Goal: Task Accomplishment & Management: Manage account settings

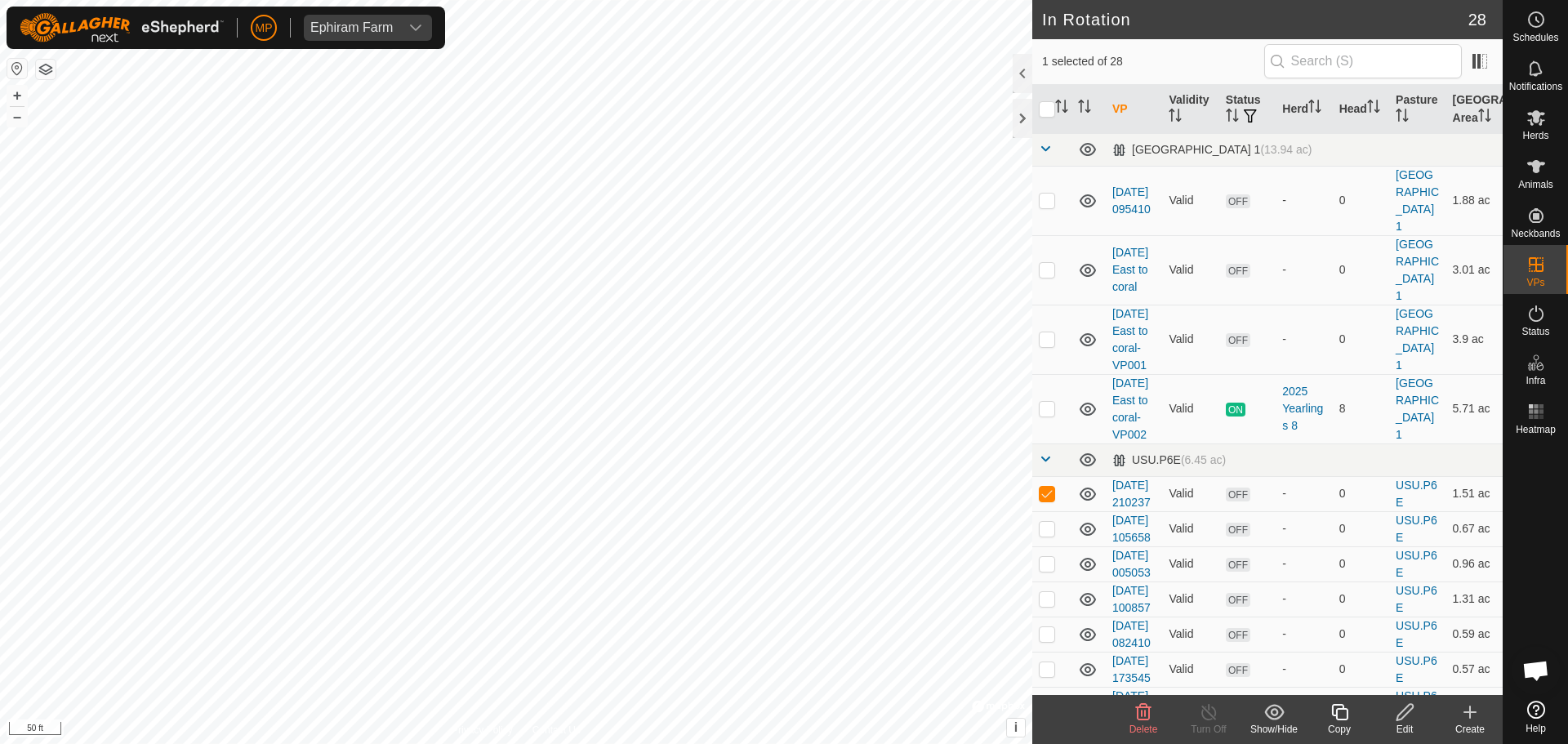
click at [1139, 712] on icon at bounding box center [1143, 712] width 19 height 19
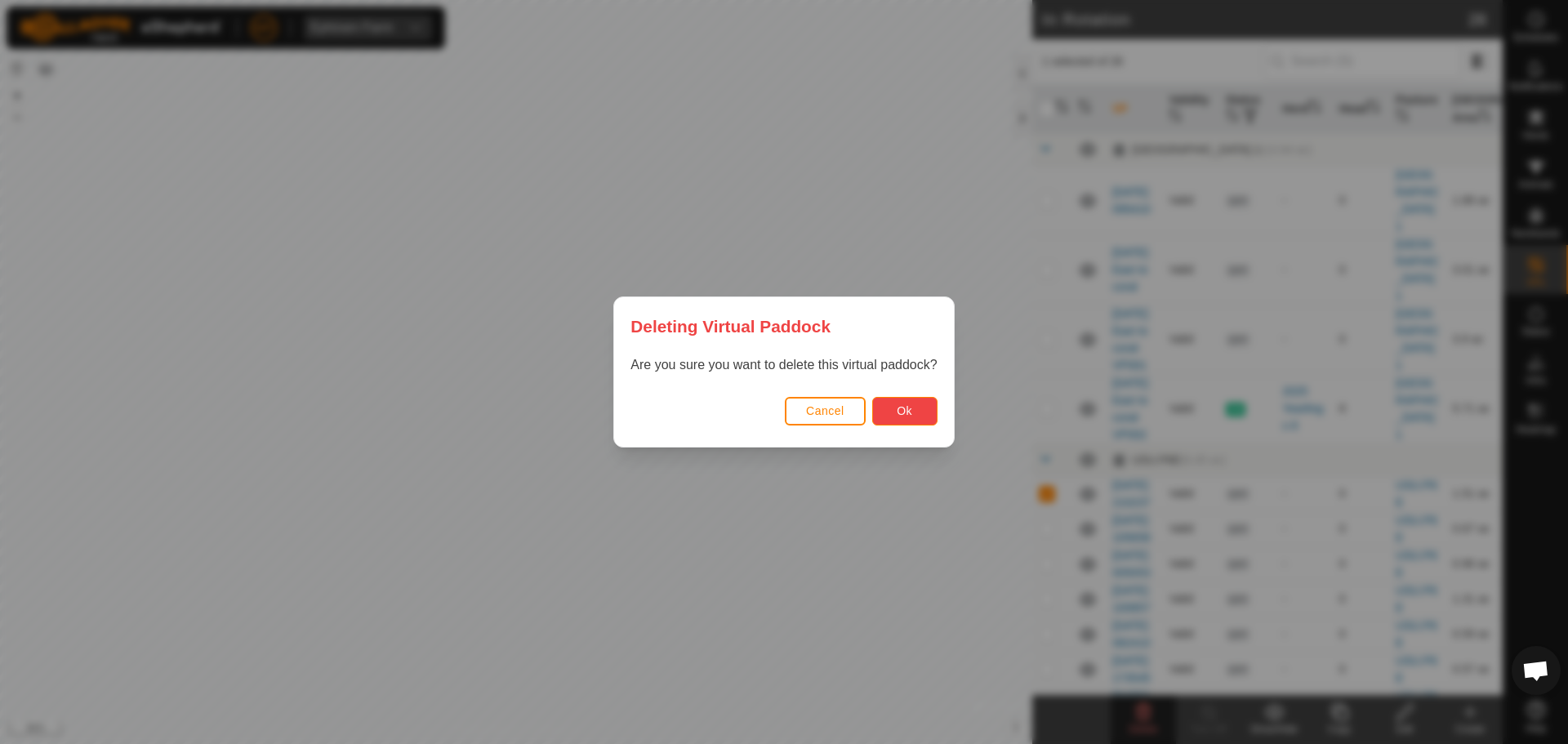
click at [909, 408] on span "Ok" at bounding box center [905, 410] width 16 height 13
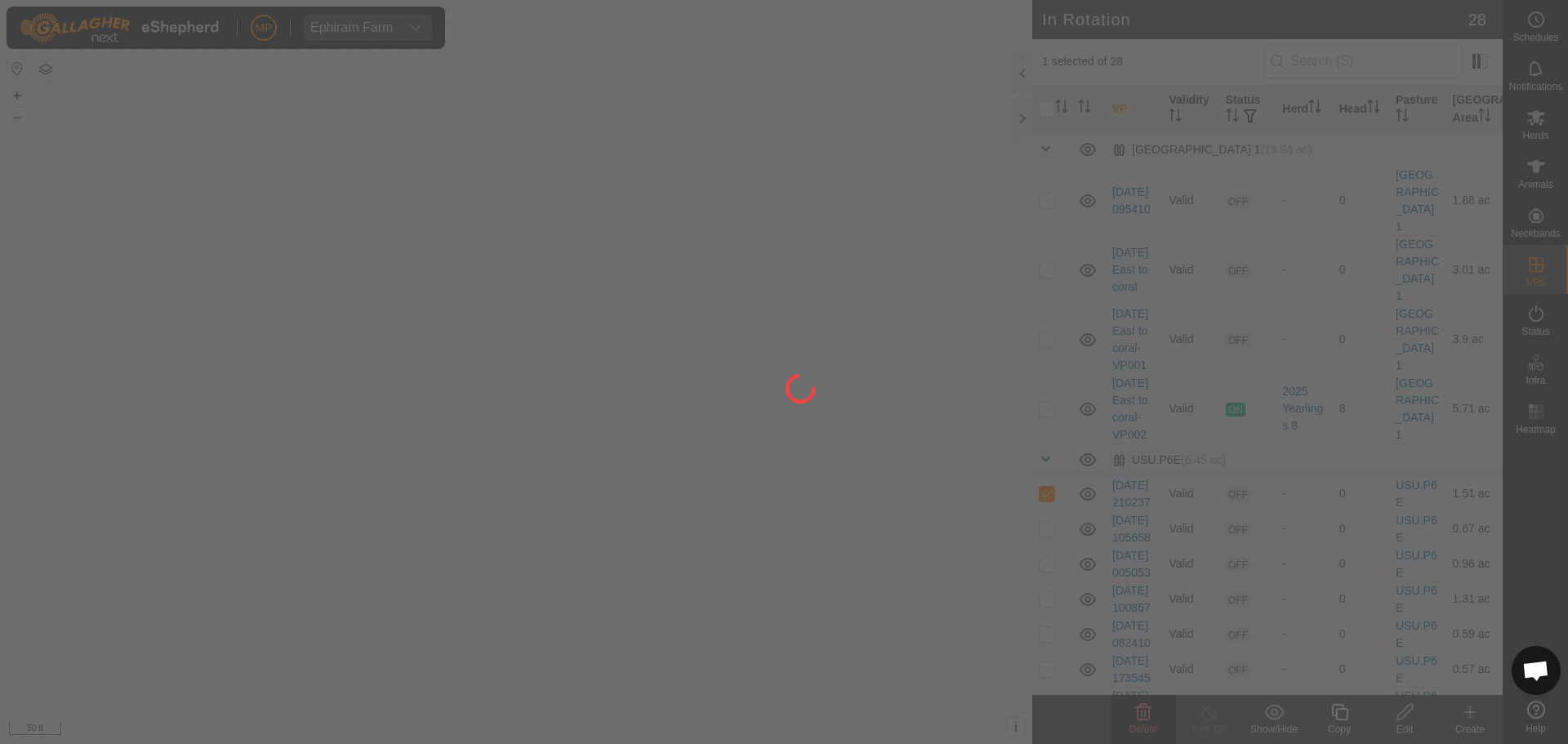
checkbox input "false"
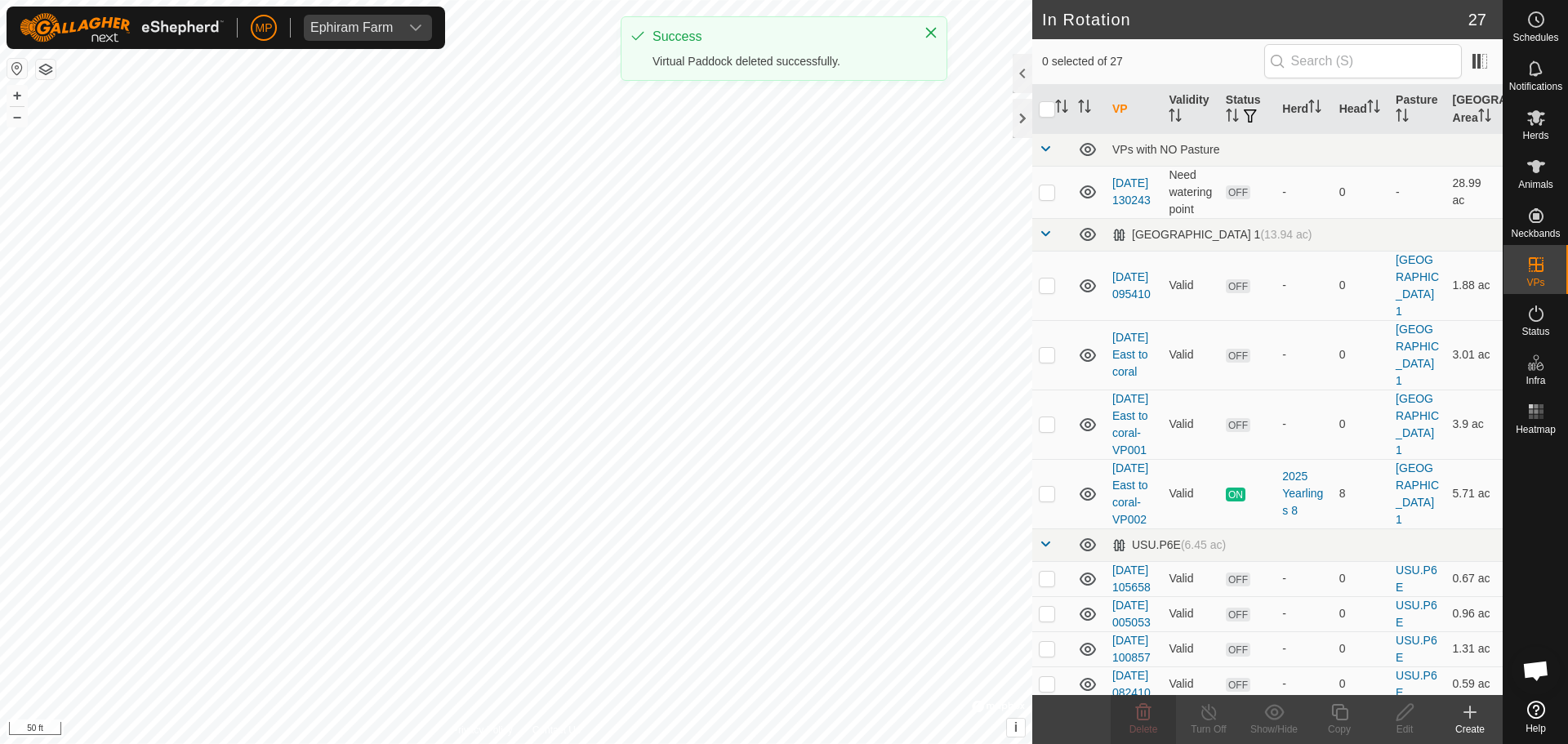
checkbox input "true"
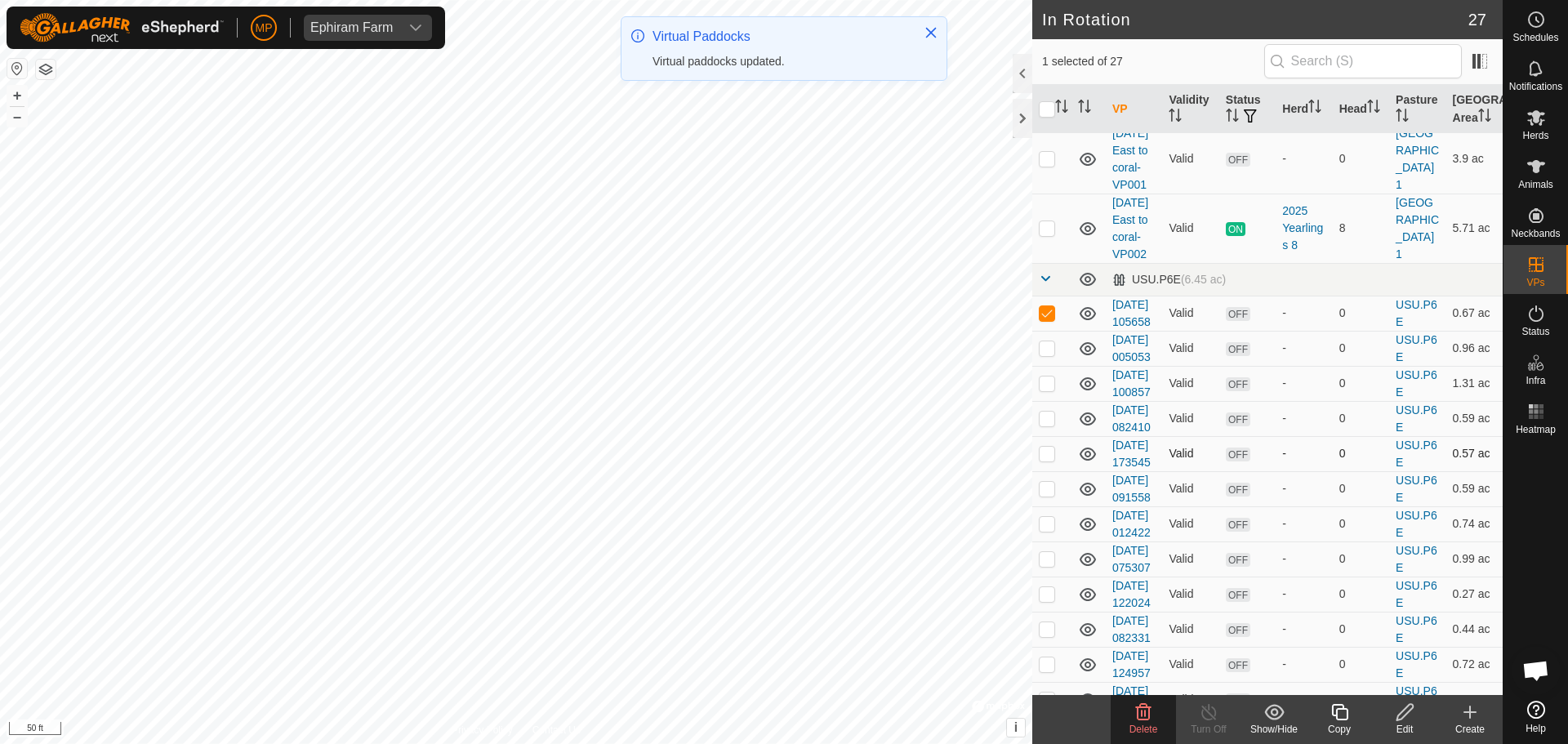
scroll to position [326, 0]
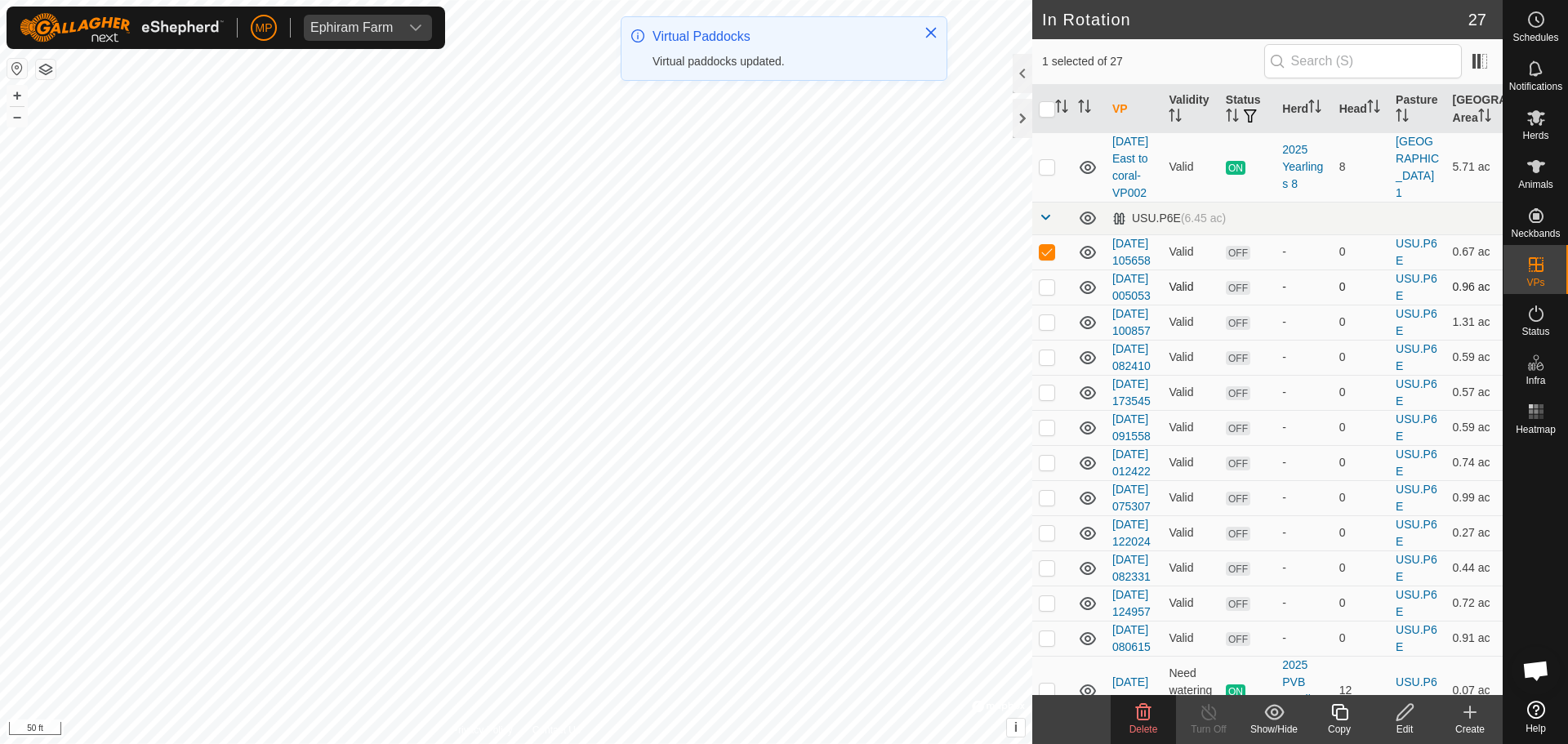
click at [1044, 293] on p-checkbox at bounding box center [1046, 286] width 17 height 13
checkbox input "true"
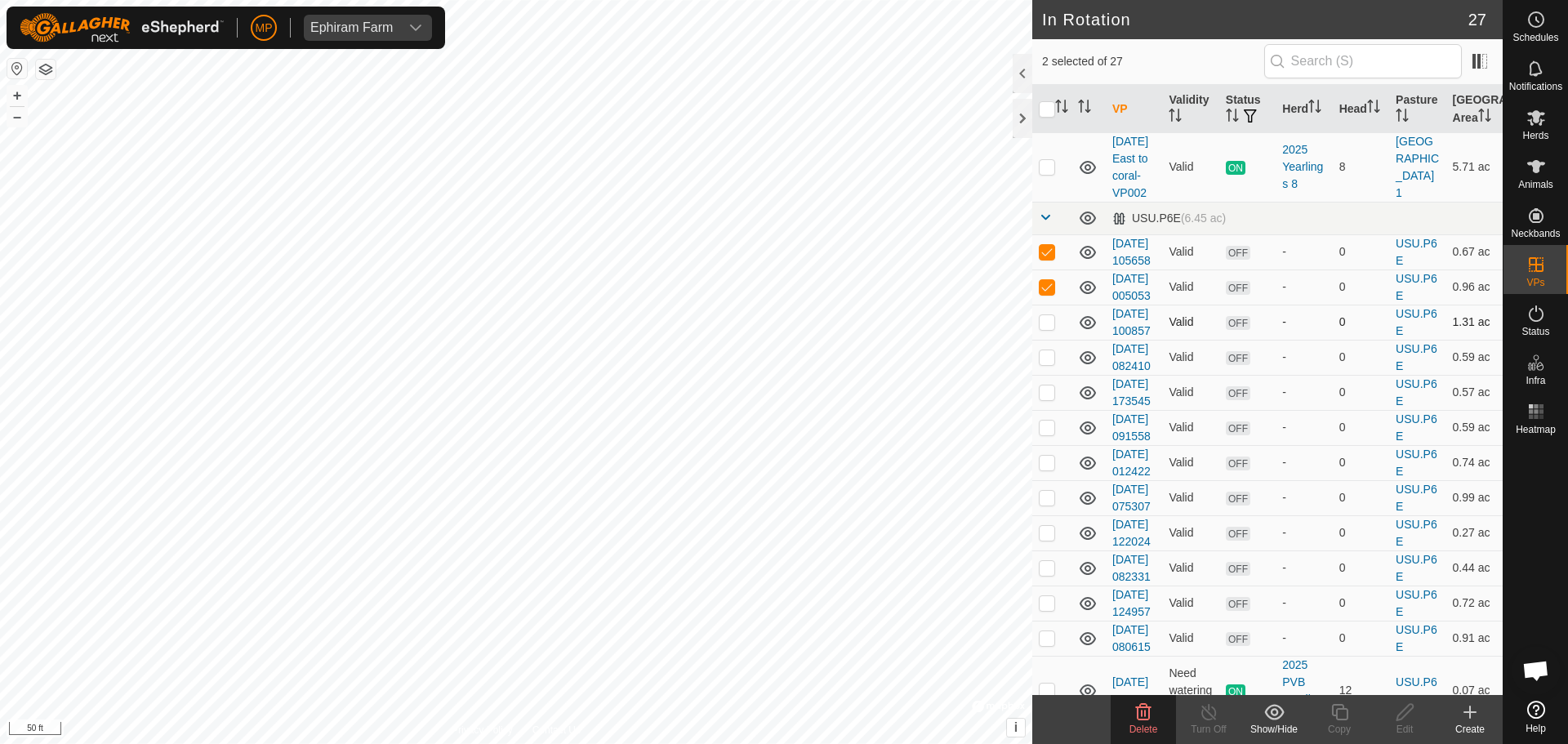
click at [1047, 328] on p-checkbox at bounding box center [1046, 321] width 17 height 13
checkbox input "true"
click at [1041, 363] on p-checkbox at bounding box center [1046, 356] width 17 height 13
checkbox input "true"
click at [1049, 410] on td at bounding box center [1052, 392] width 39 height 35
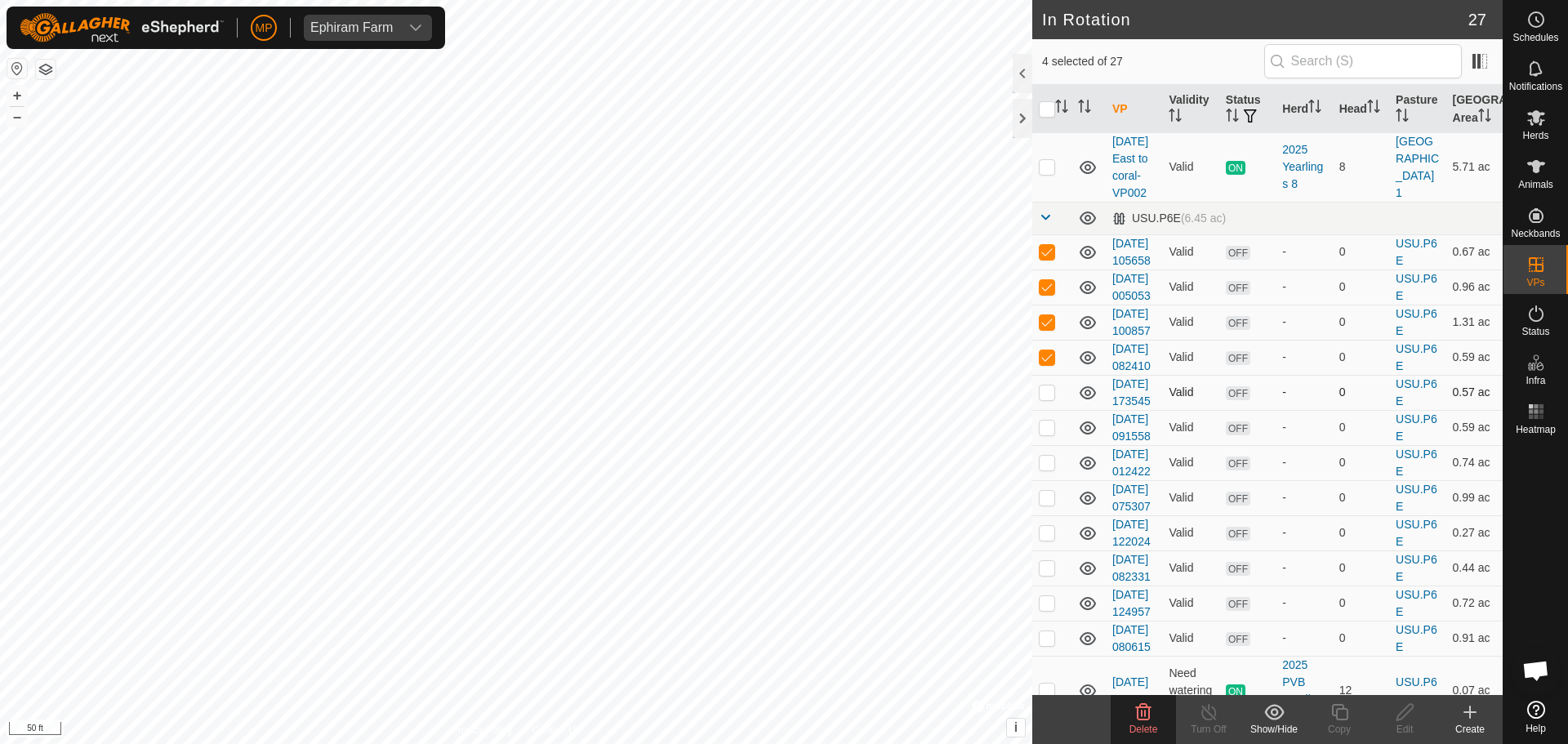
checkbox input "true"
click at [1154, 722] on div "Delete" at bounding box center [1142, 728] width 65 height 15
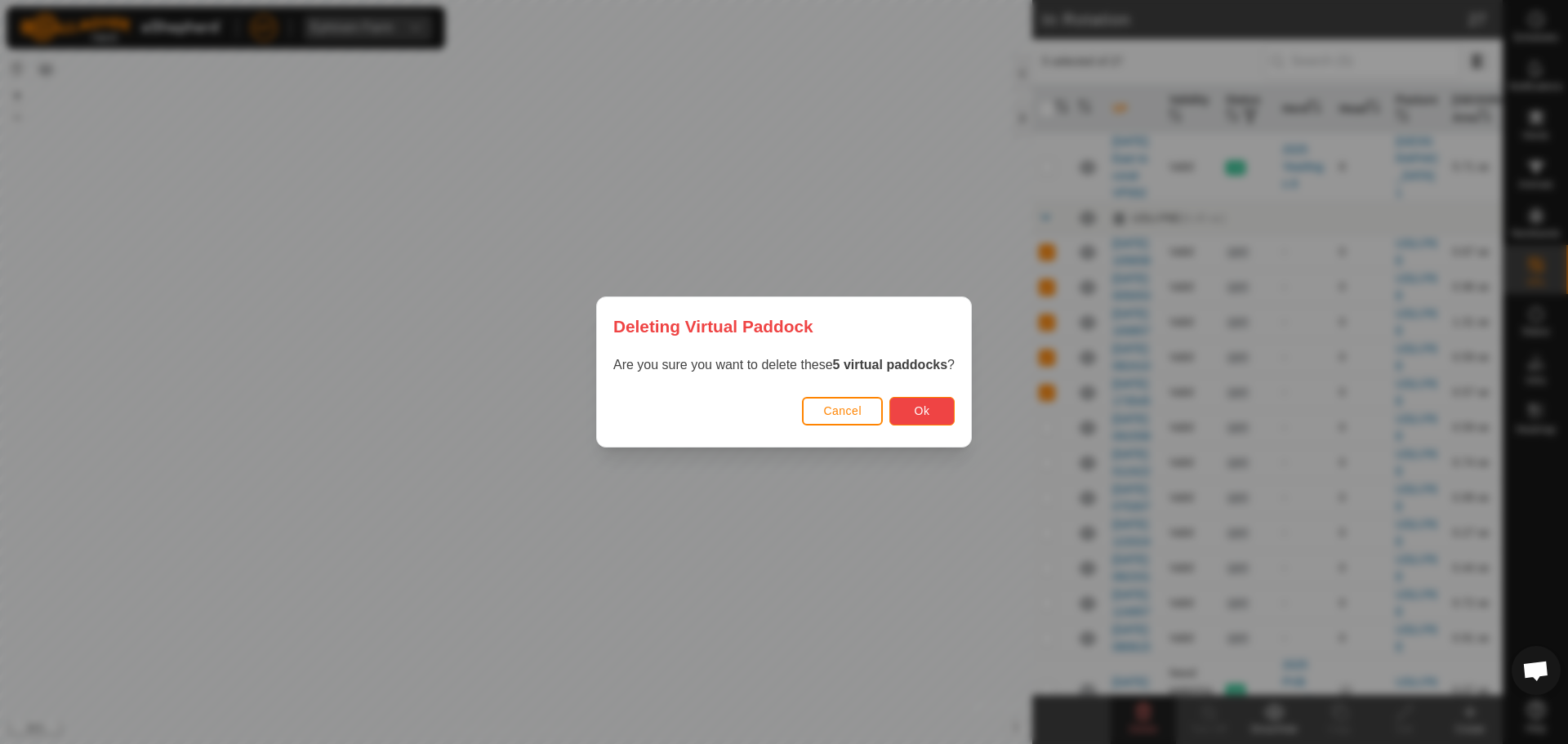
click at [929, 409] on span "Ok" at bounding box center [922, 410] width 16 height 13
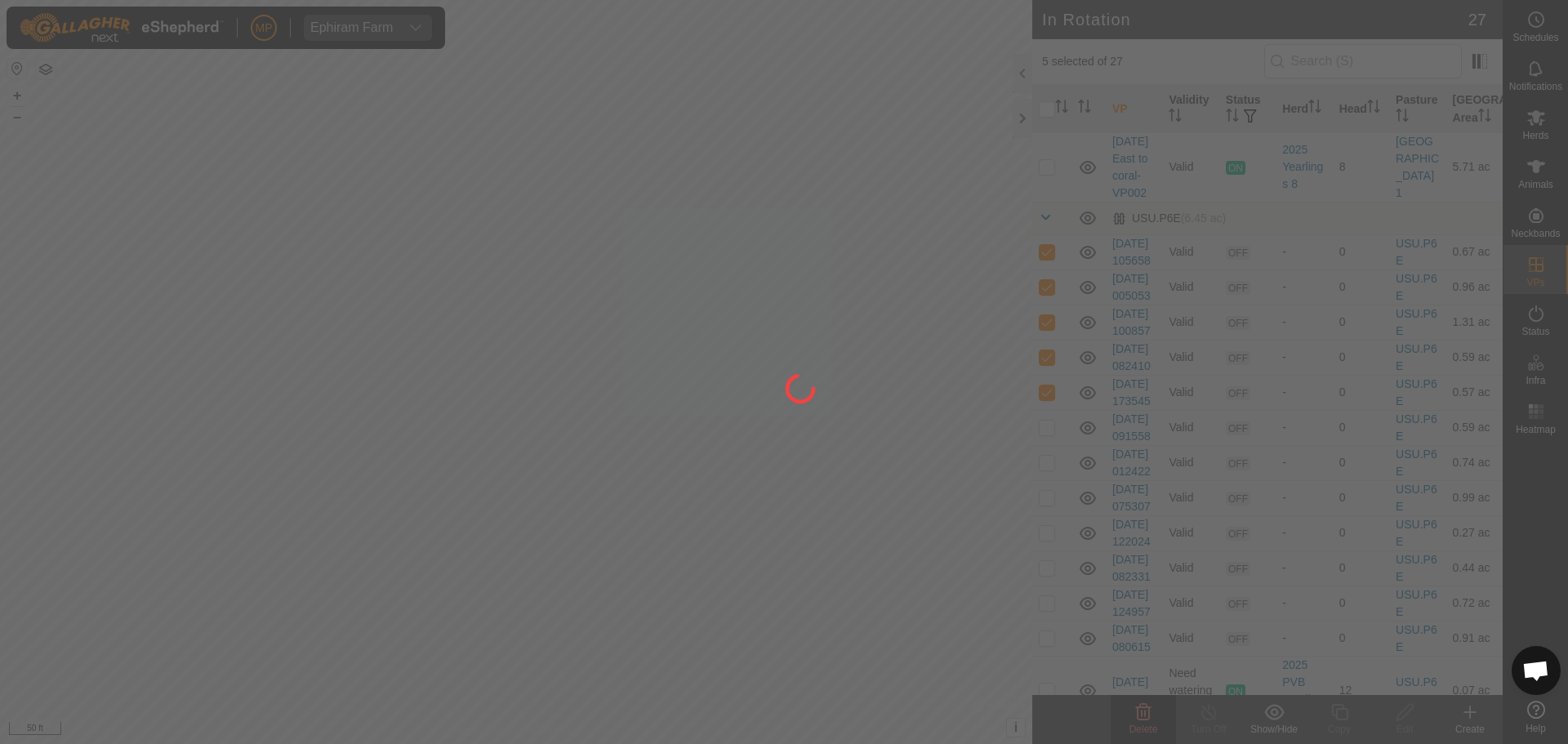
checkbox input "false"
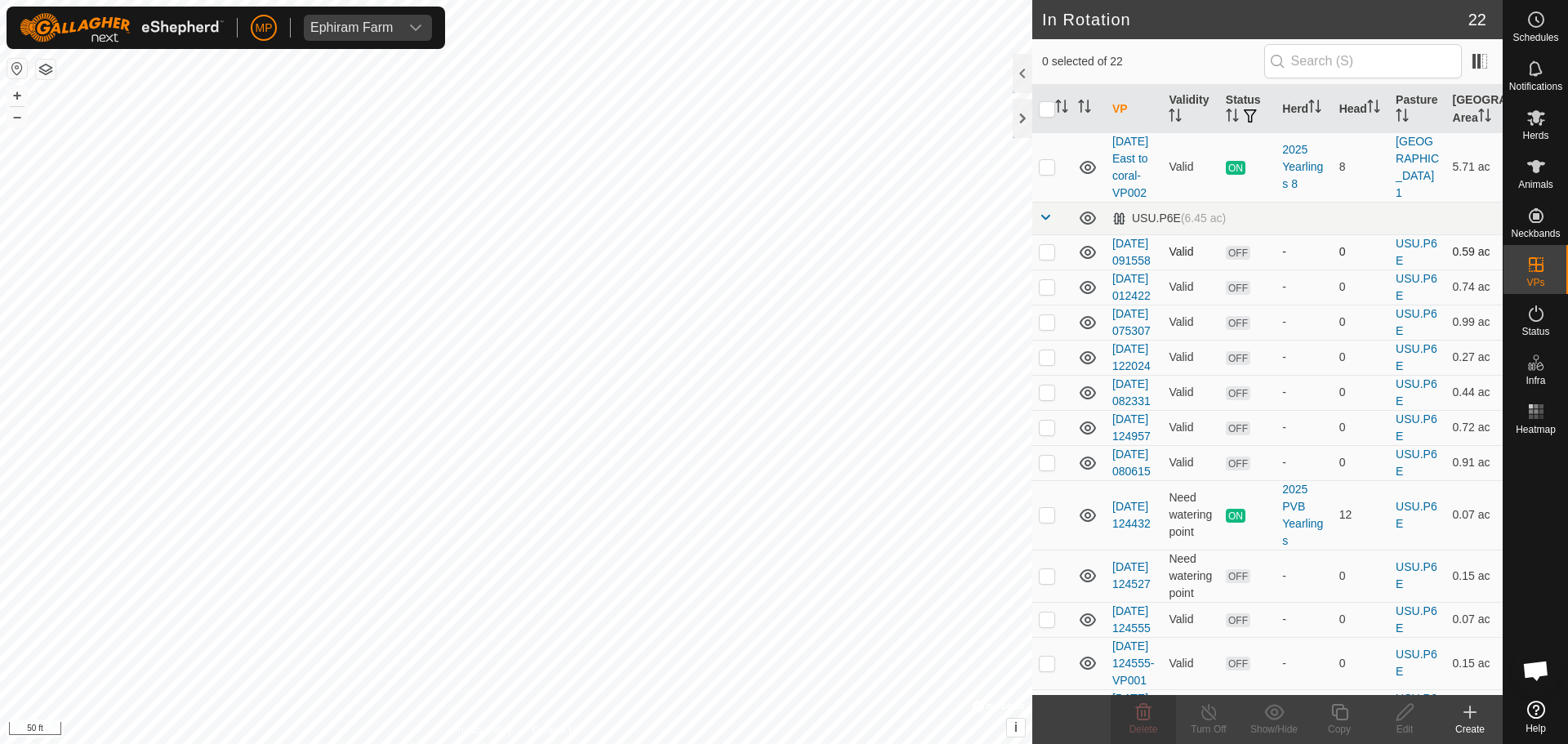
click at [1054, 270] on td at bounding box center [1052, 252] width 39 height 35
checkbox input "true"
click at [1044, 293] on p-checkbox at bounding box center [1046, 286] width 17 height 13
checkbox input "true"
click at [1045, 328] on p-checkbox at bounding box center [1046, 321] width 17 height 13
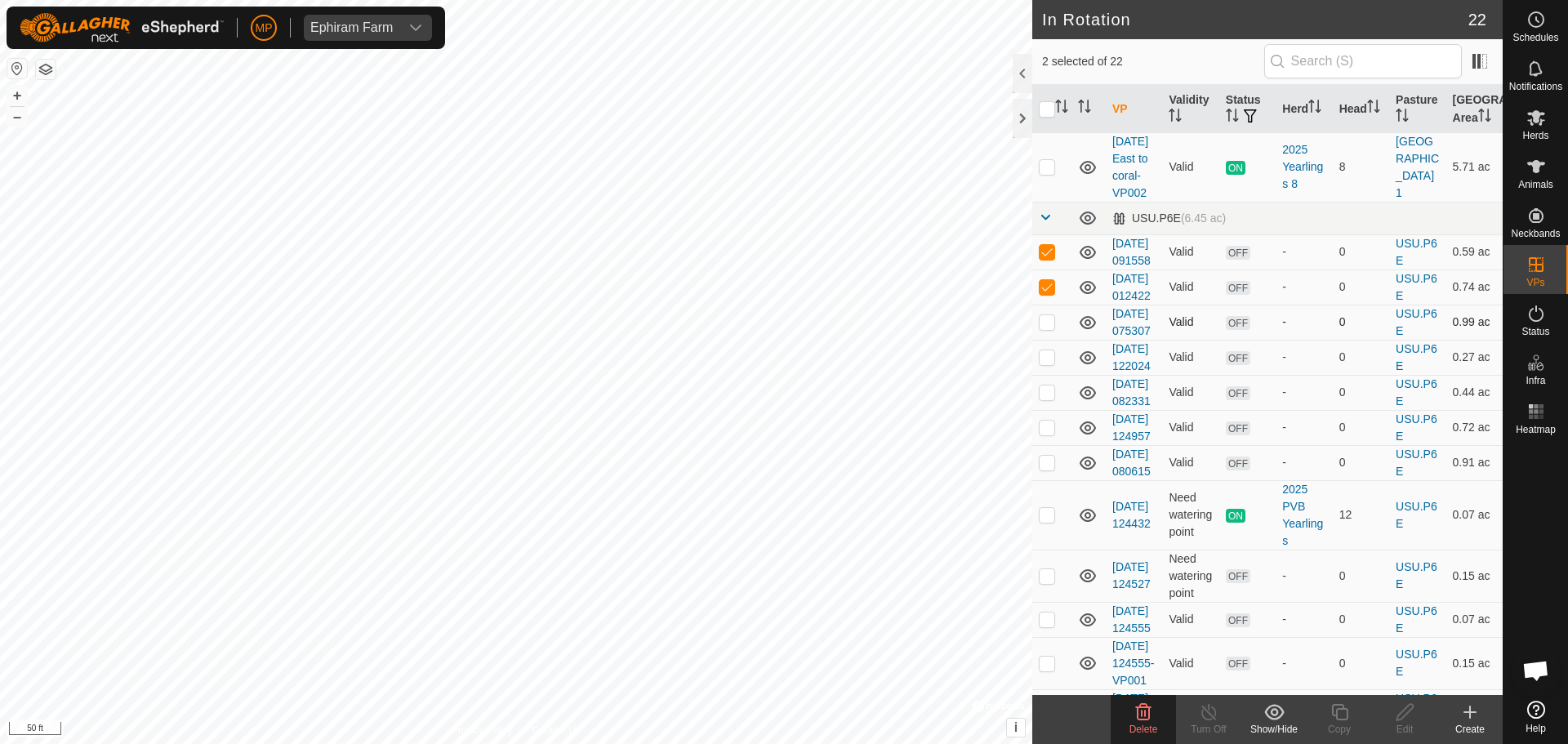
checkbox input "true"
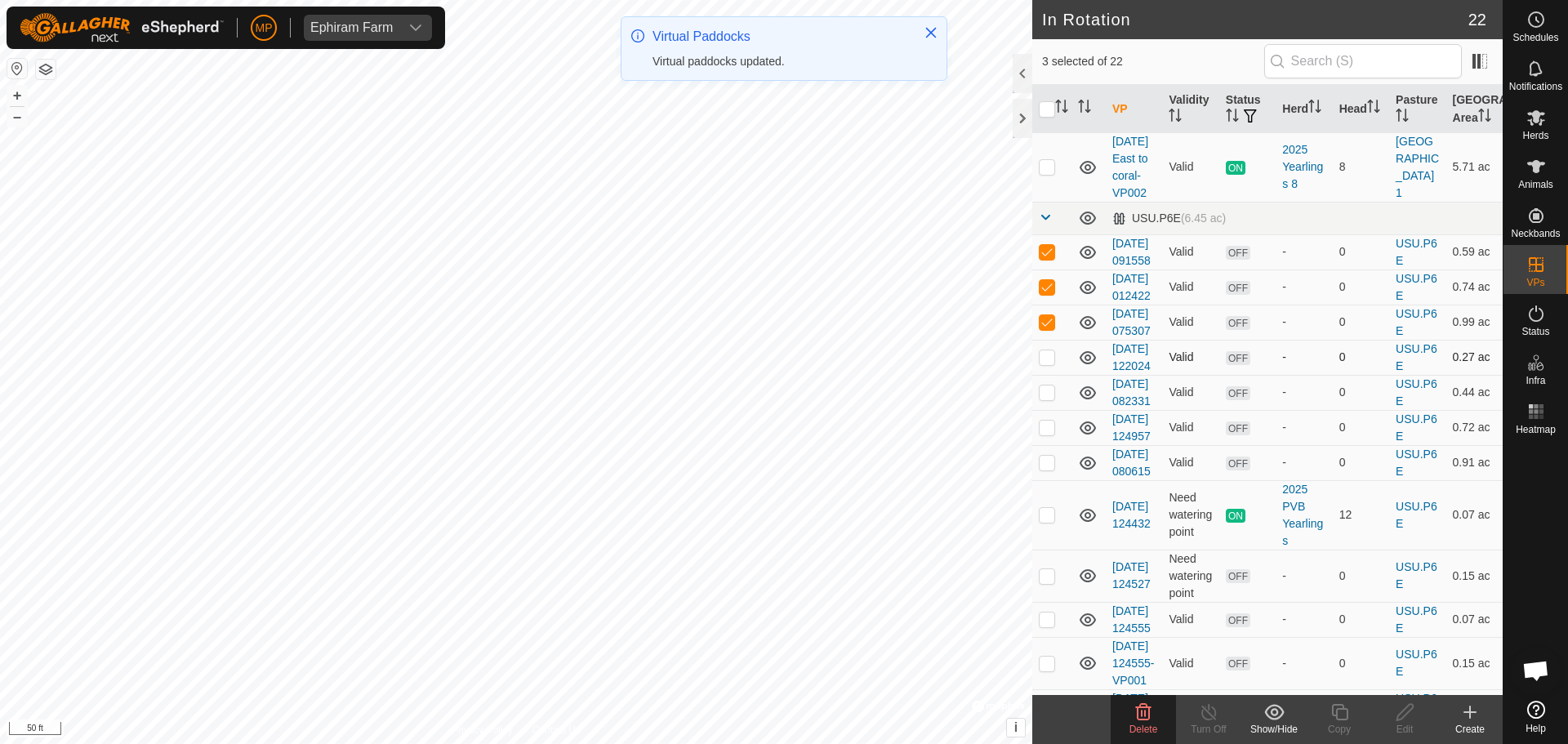
click at [1044, 363] on p-checkbox at bounding box center [1046, 356] width 17 height 13
checkbox input "true"
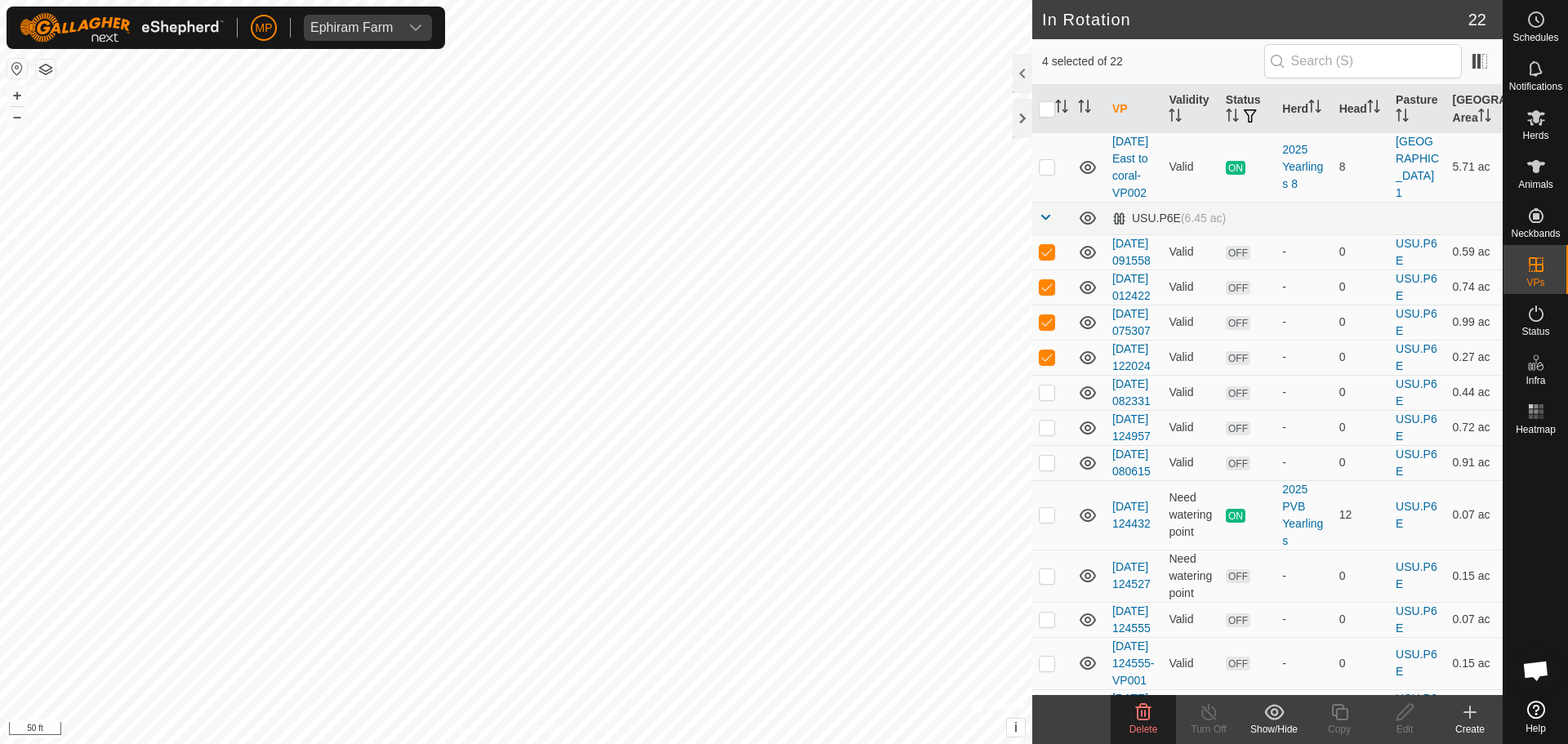
click at [1144, 719] on icon at bounding box center [1143, 712] width 16 height 17
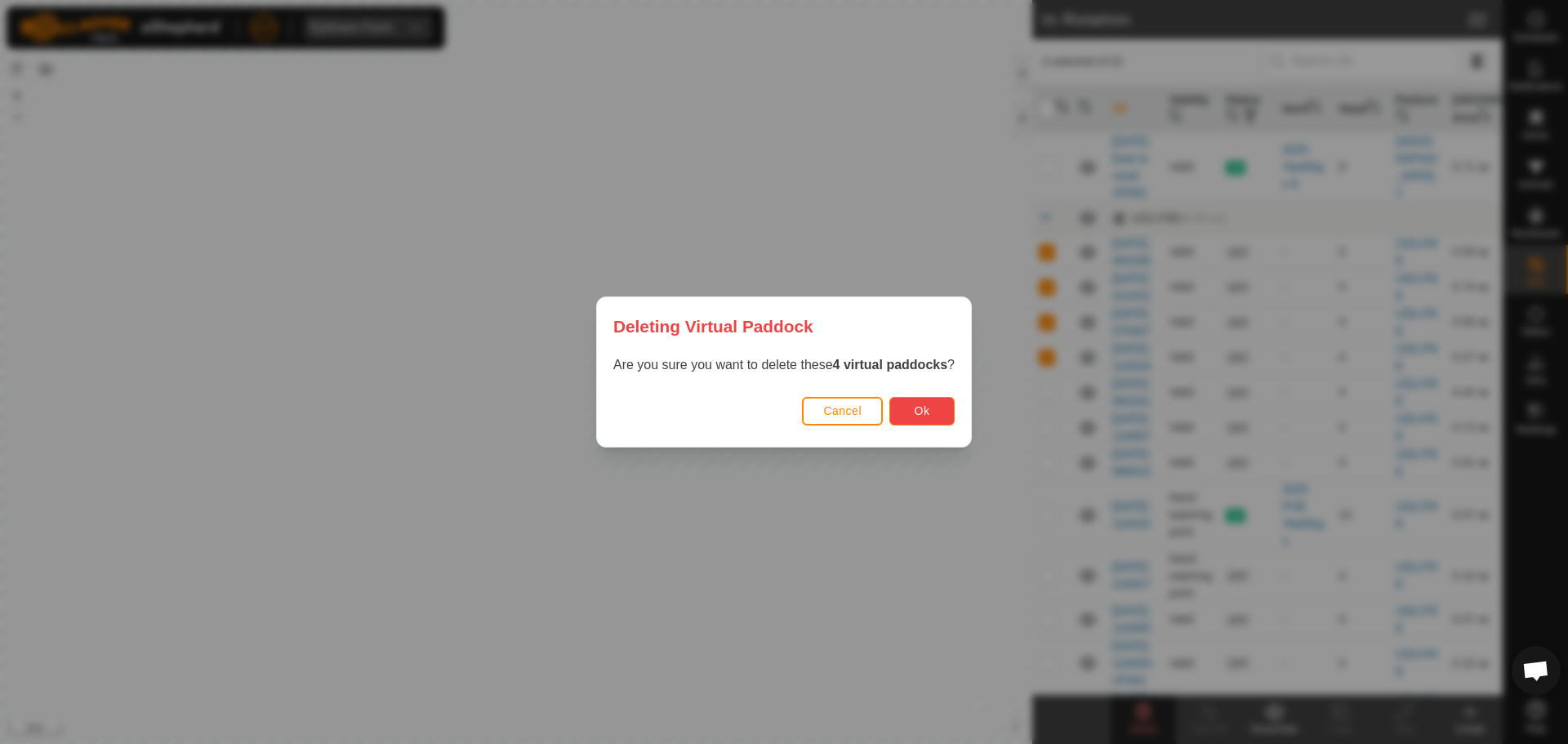
click at [930, 414] on span "Ok" at bounding box center [922, 410] width 16 height 13
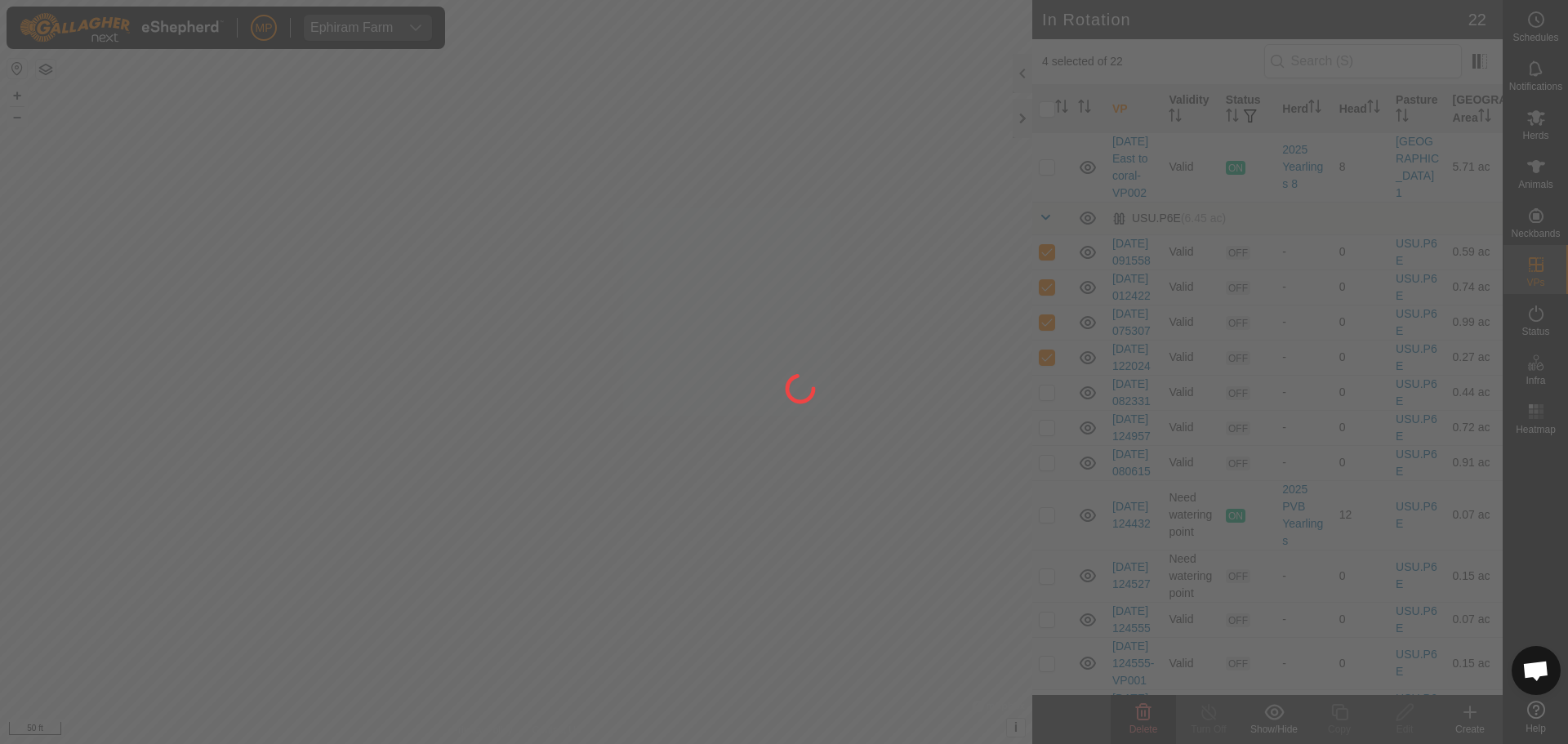
checkbox input "false"
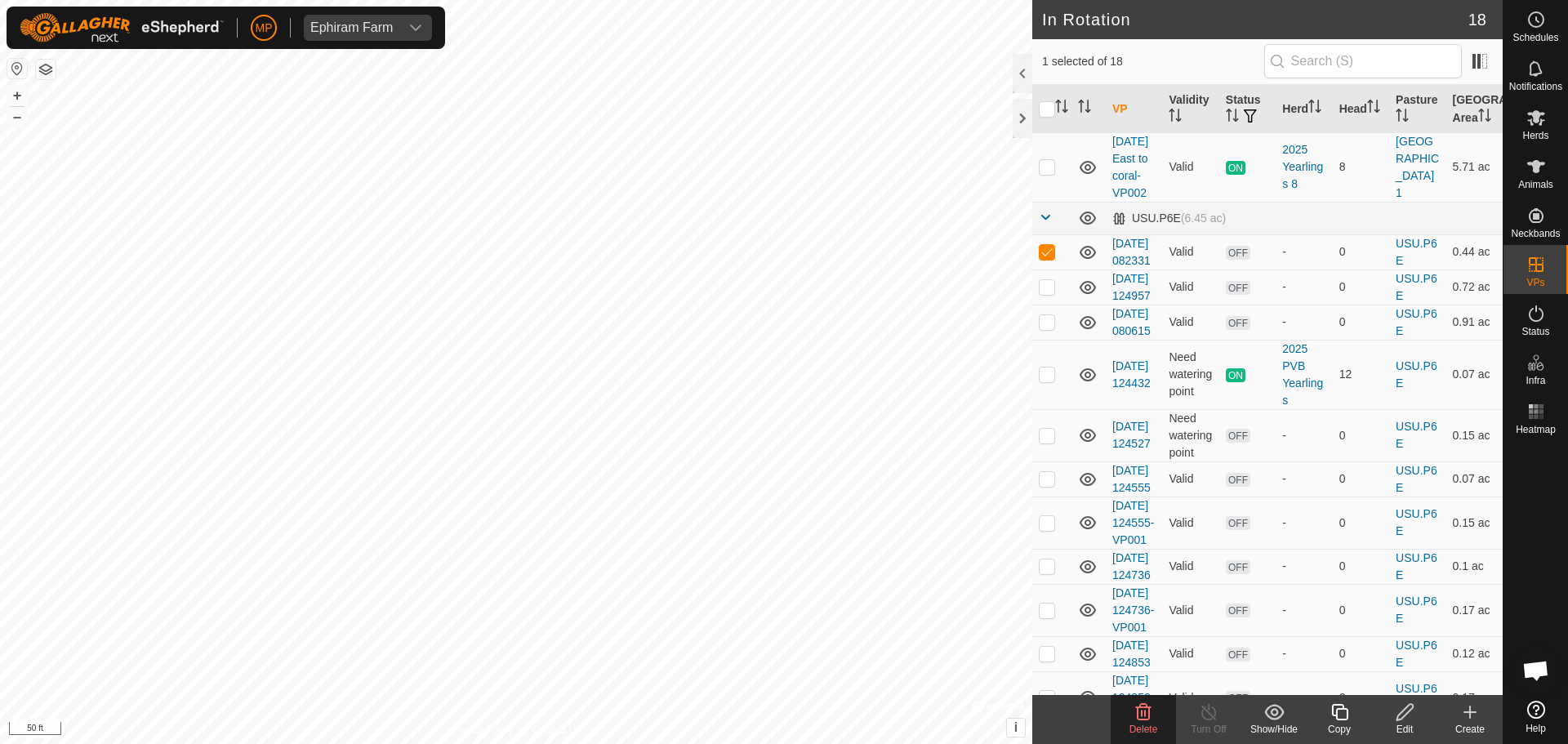
click at [1142, 709] on icon at bounding box center [1143, 712] width 19 height 19
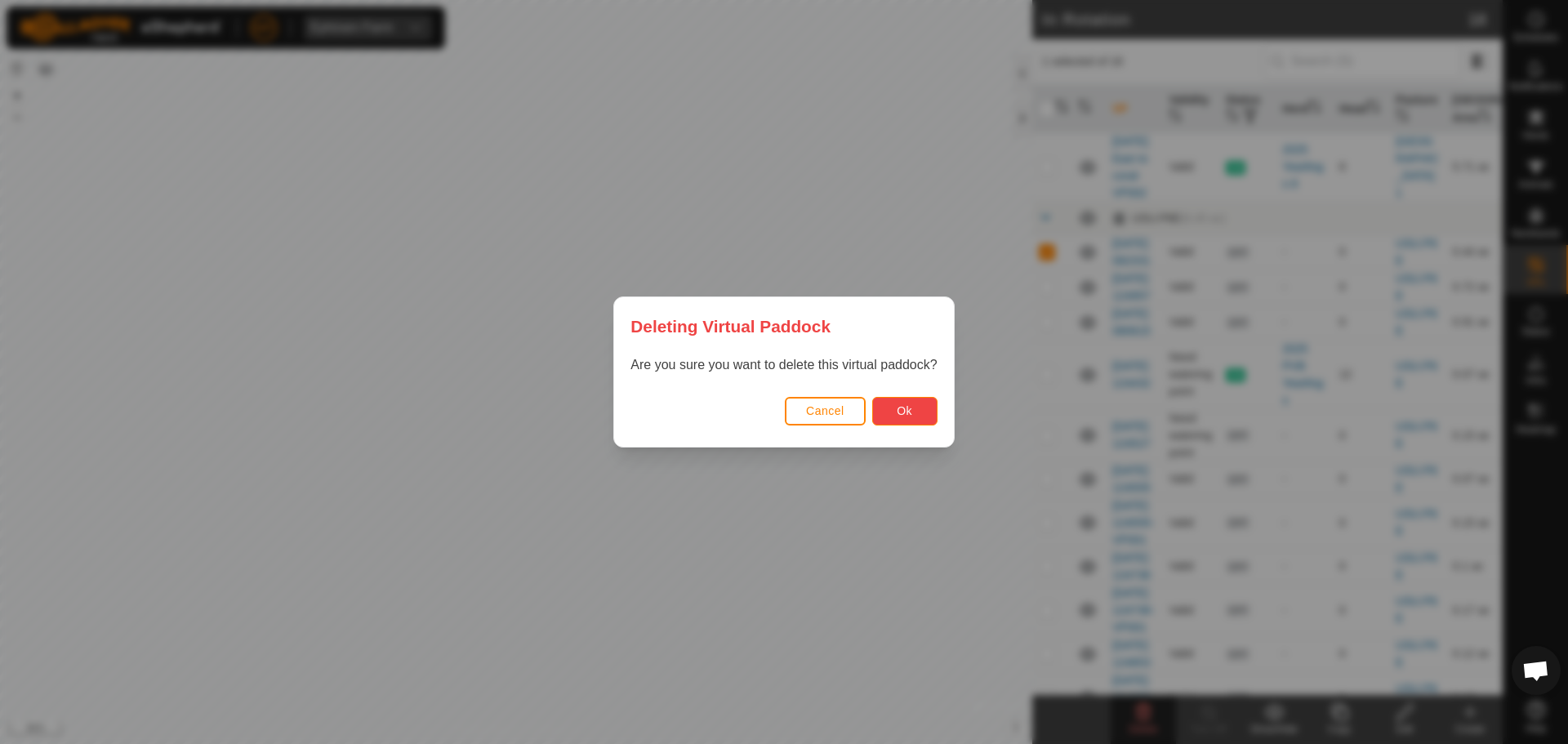
click at [917, 423] on button "Ok" at bounding box center [904, 410] width 65 height 28
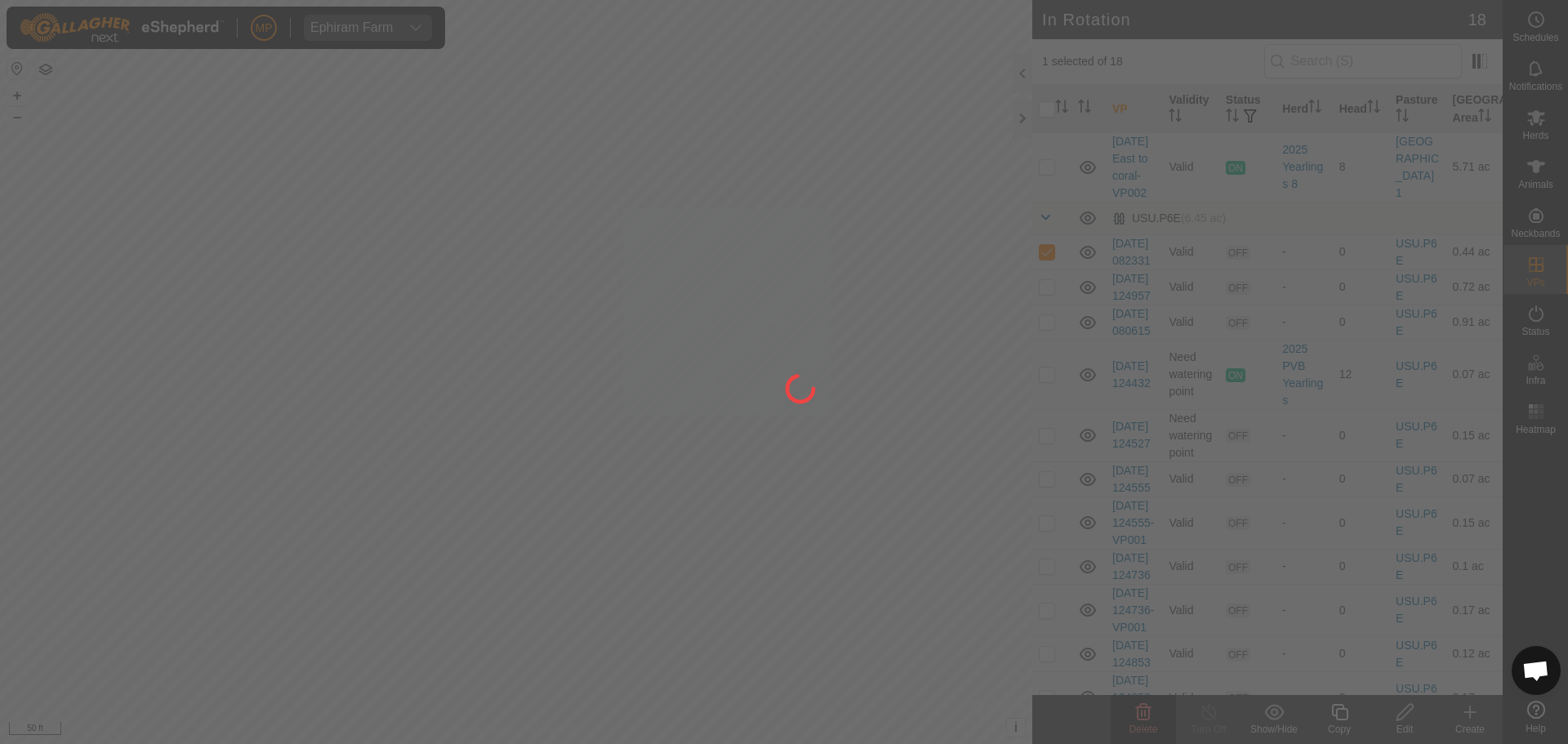
checkbox input "false"
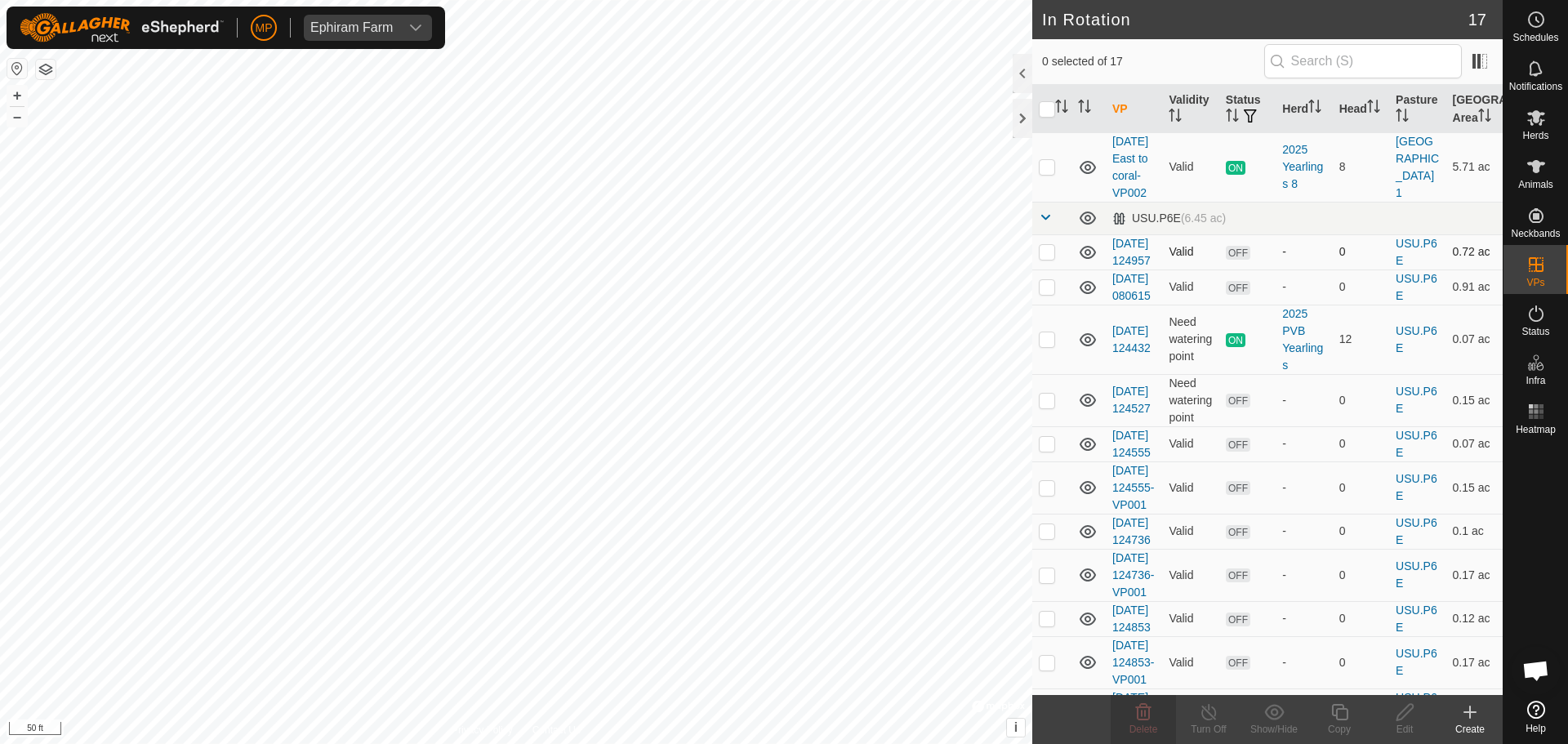
click at [1045, 258] on p-checkbox at bounding box center [1046, 251] width 17 height 13
checkbox input "true"
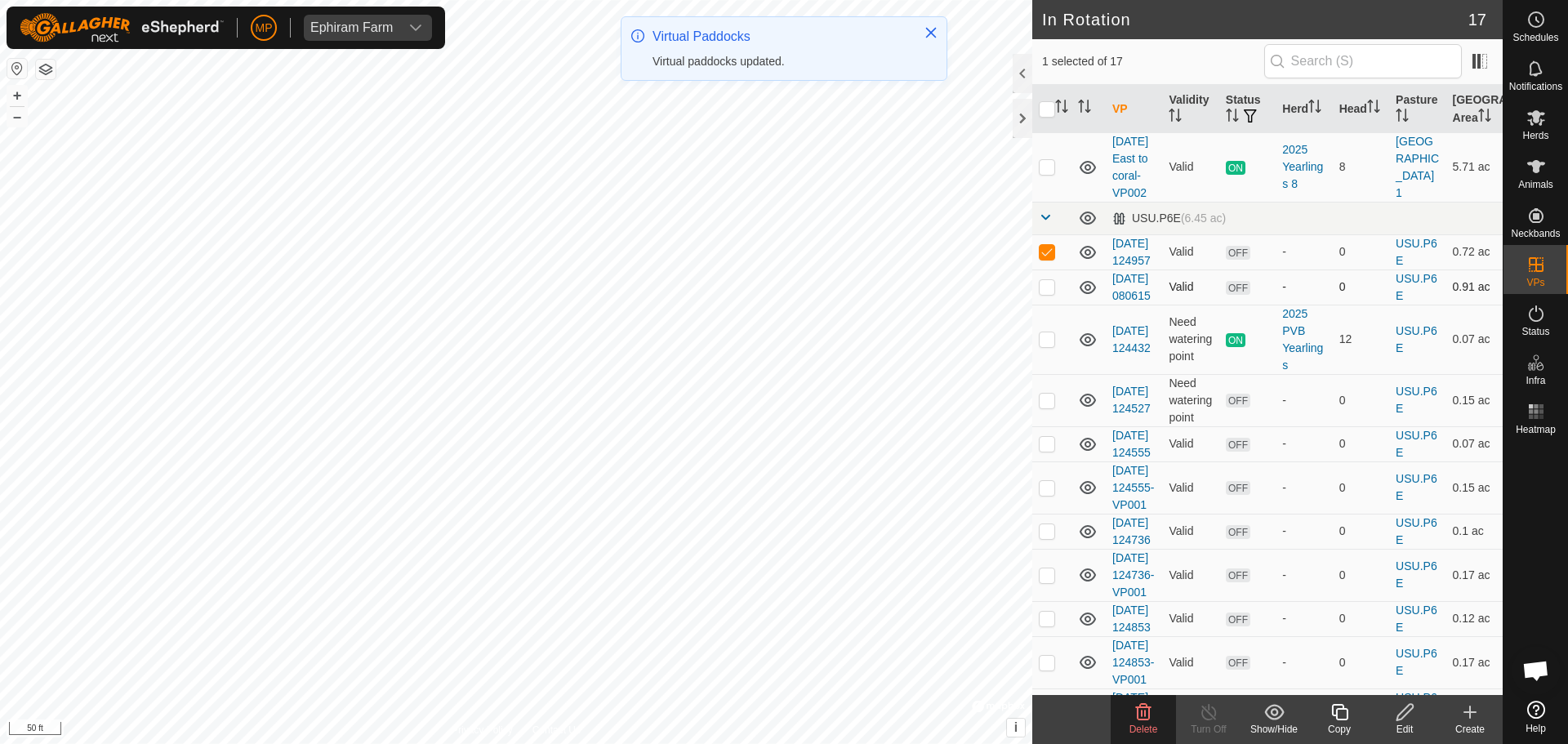
click at [1037, 305] on td at bounding box center [1052, 287] width 39 height 35
checkbox input "true"
click at [1147, 720] on icon at bounding box center [1143, 712] width 16 height 17
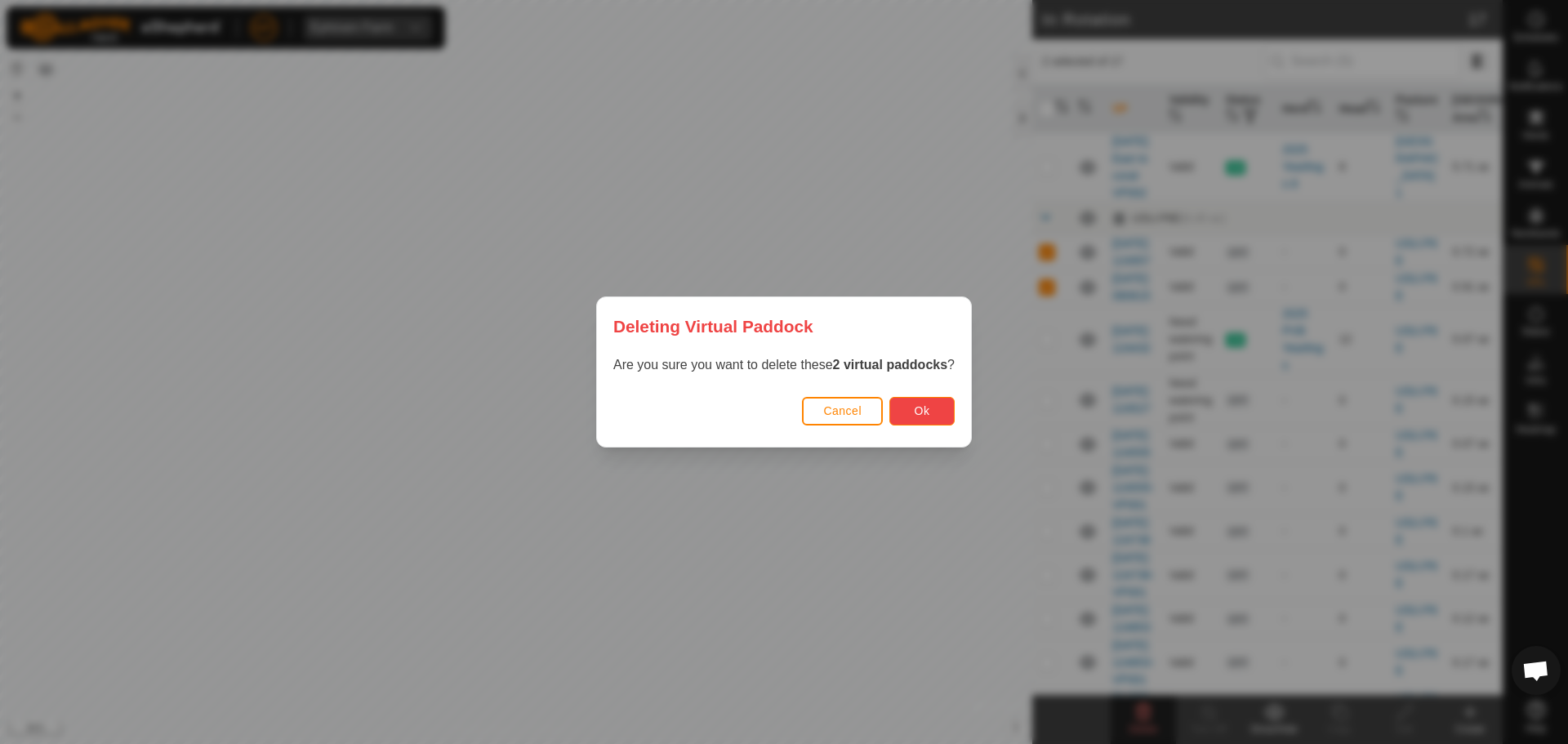
click at [929, 411] on span "Ok" at bounding box center [922, 410] width 16 height 13
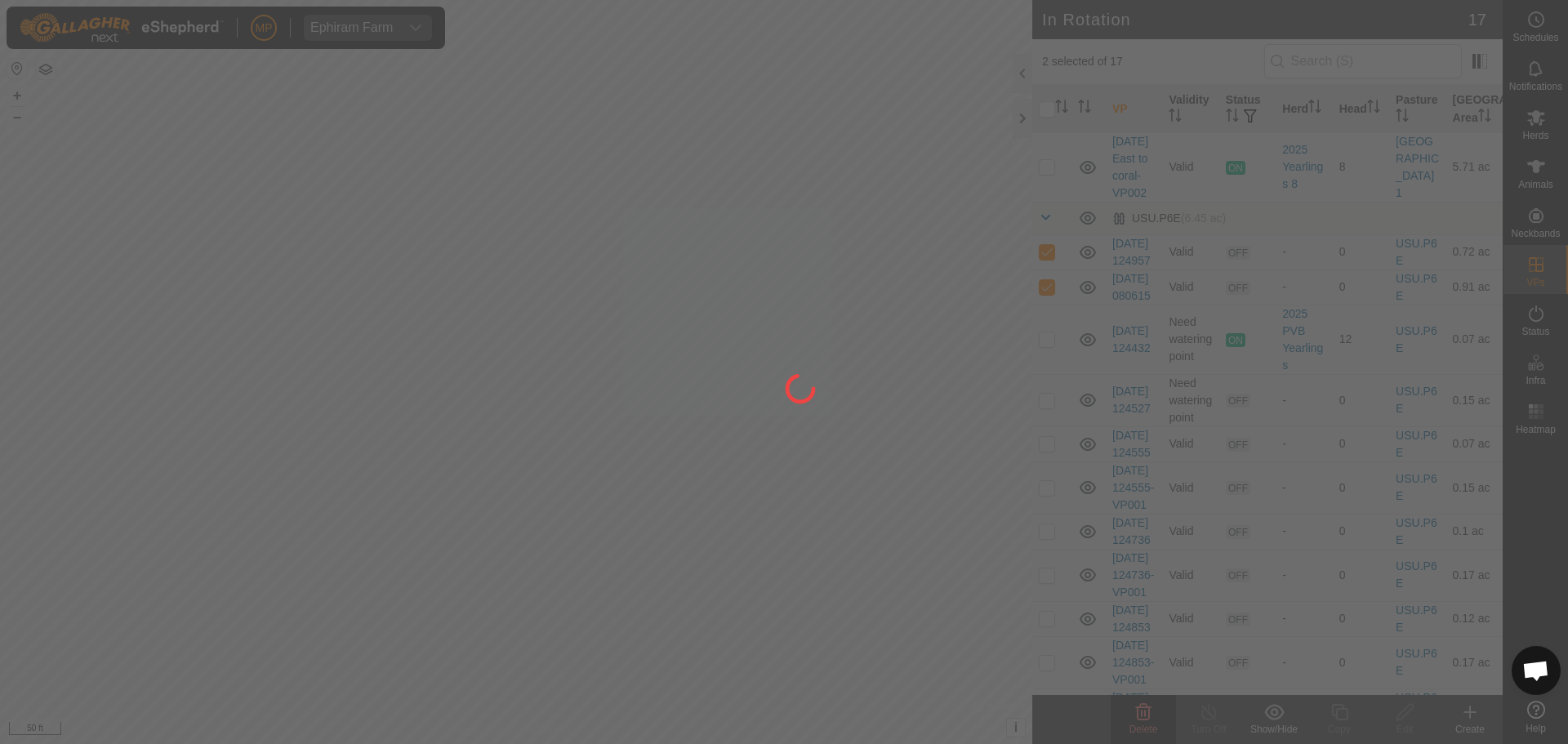
checkbox input "false"
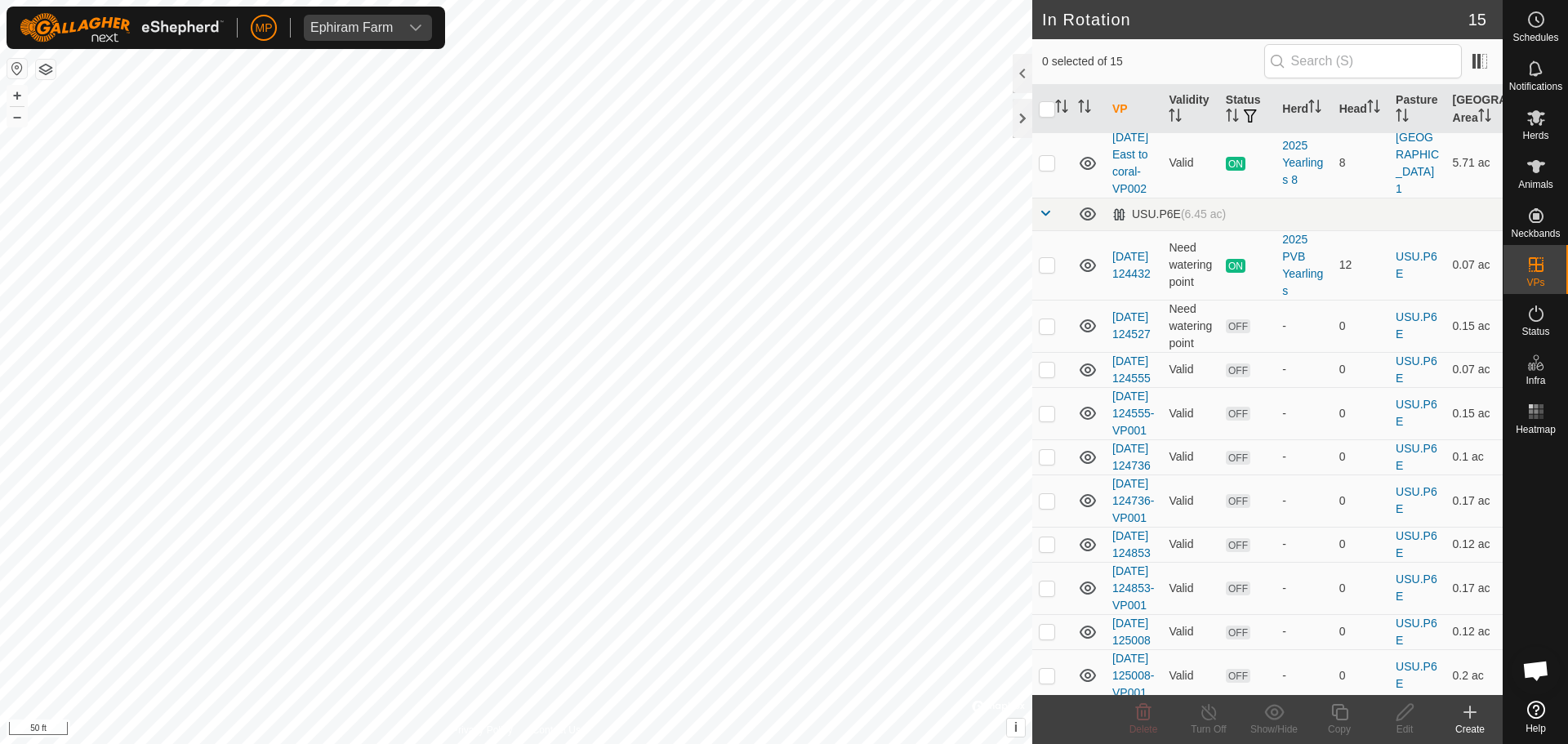
scroll to position [408, 0]
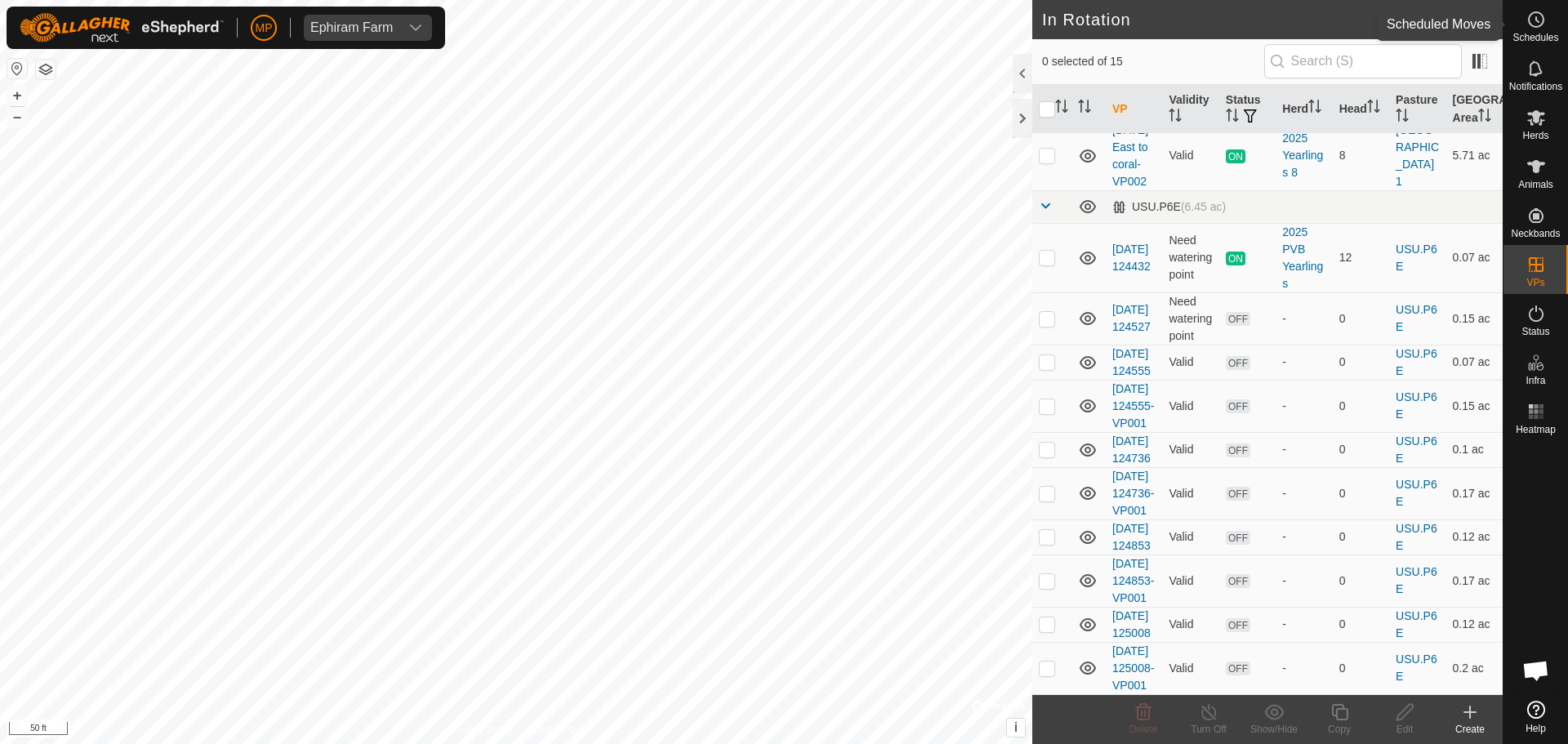
click at [1549, 19] on es-schedule-vp-svg-icon at bounding box center [1536, 19] width 29 height 26
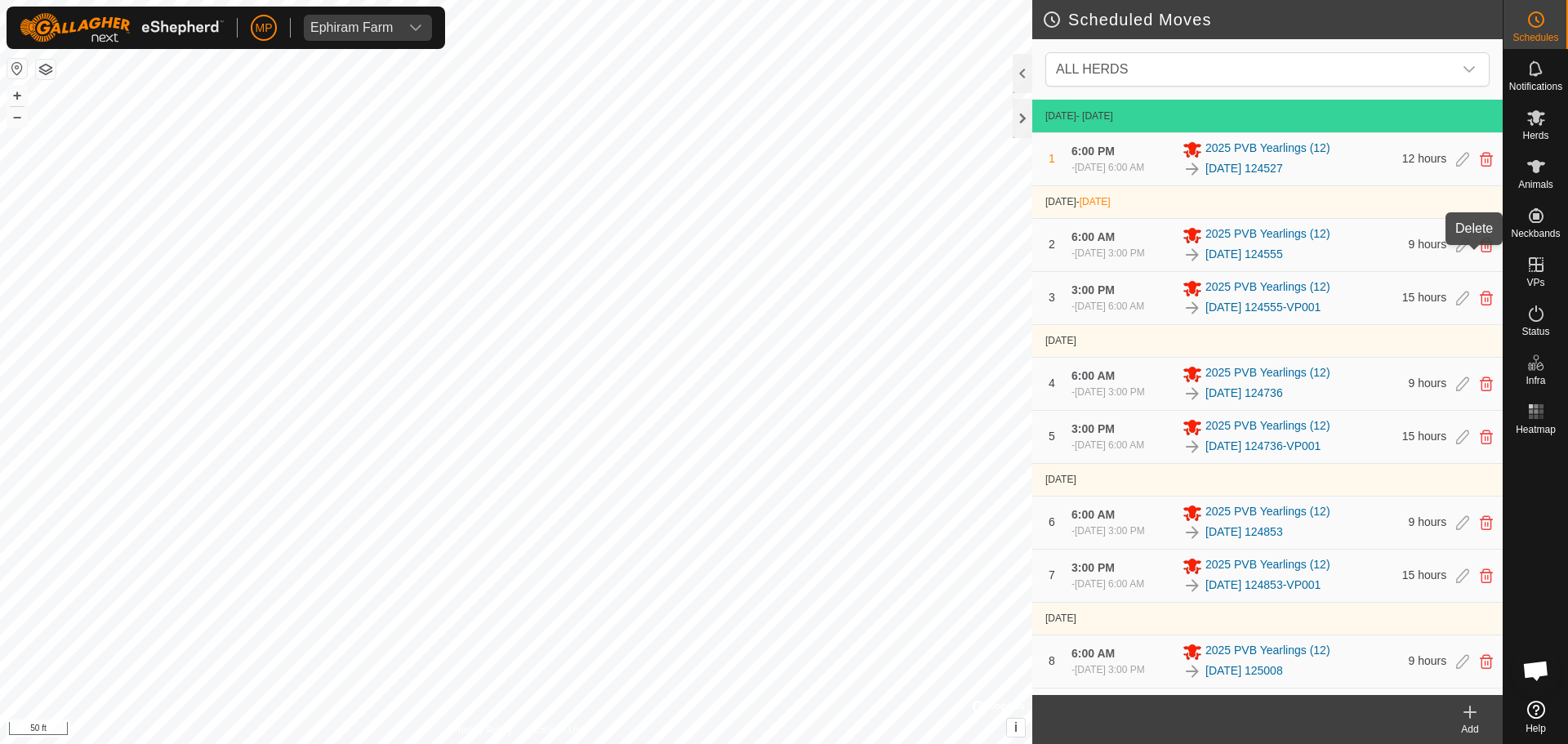
click at [1479, 252] on icon at bounding box center [1485, 244] width 13 height 15
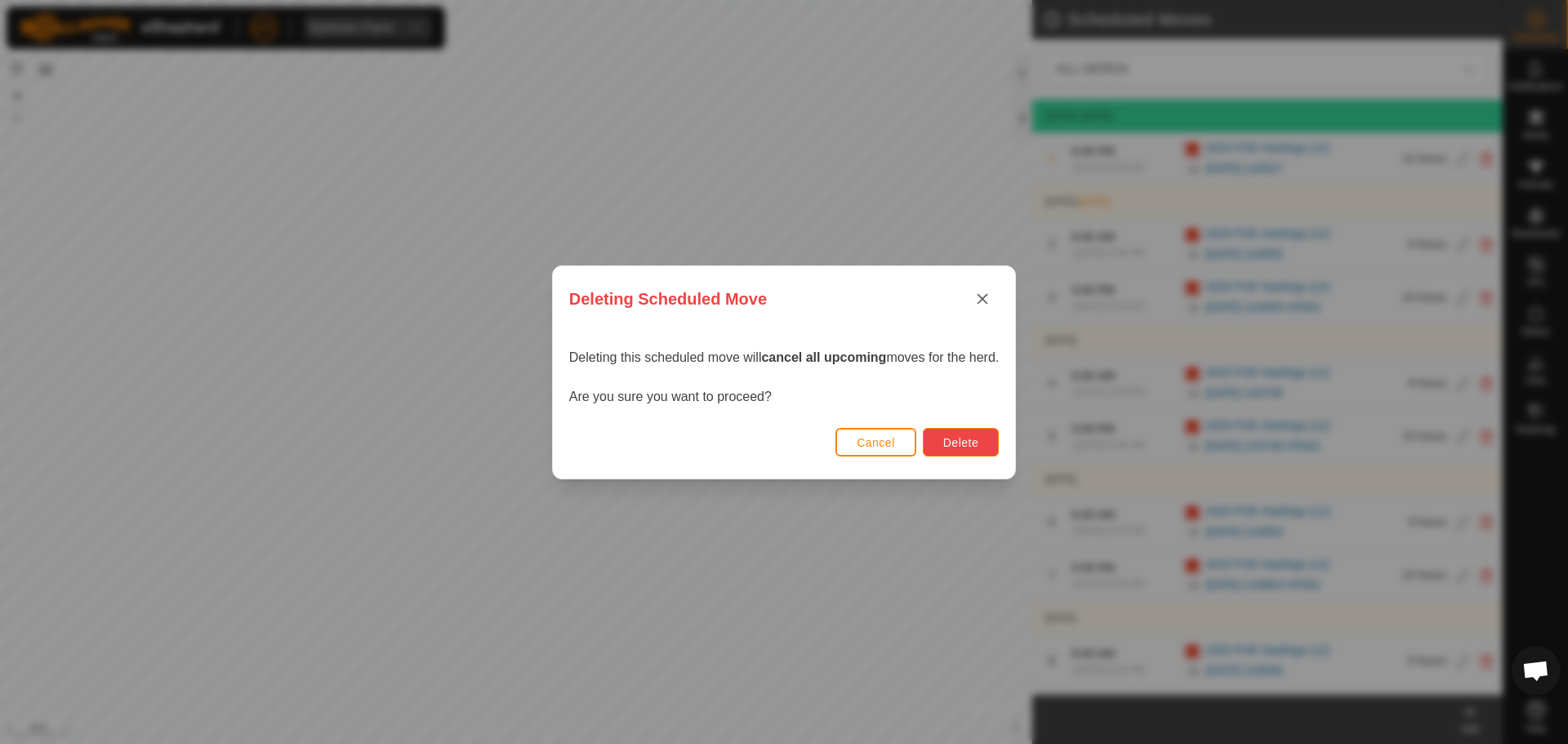
click at [973, 438] on span "Delete" at bounding box center [960, 442] width 35 height 13
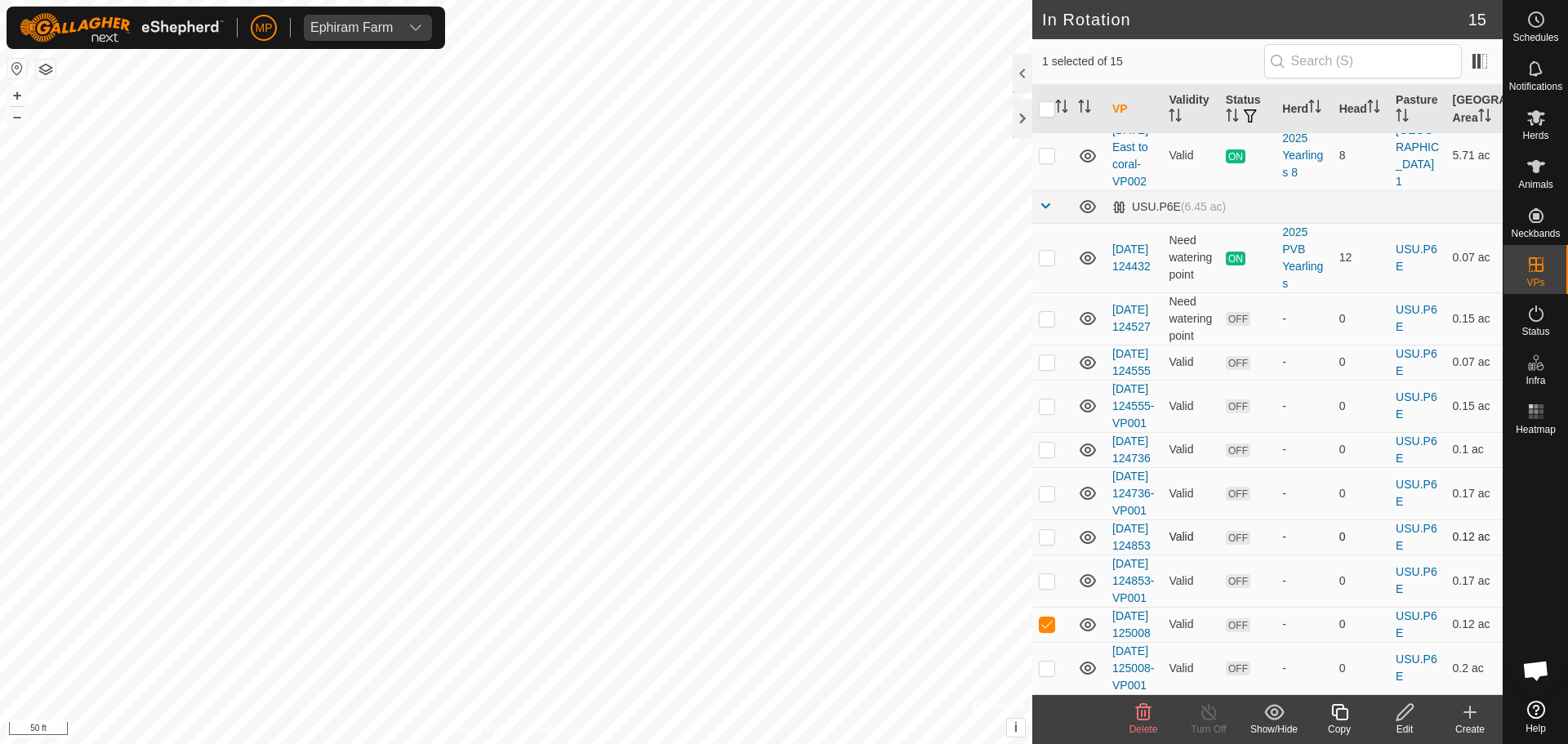
scroll to position [493, 0]
click at [1057, 664] on td at bounding box center [1052, 668] width 39 height 53
checkbox input "true"
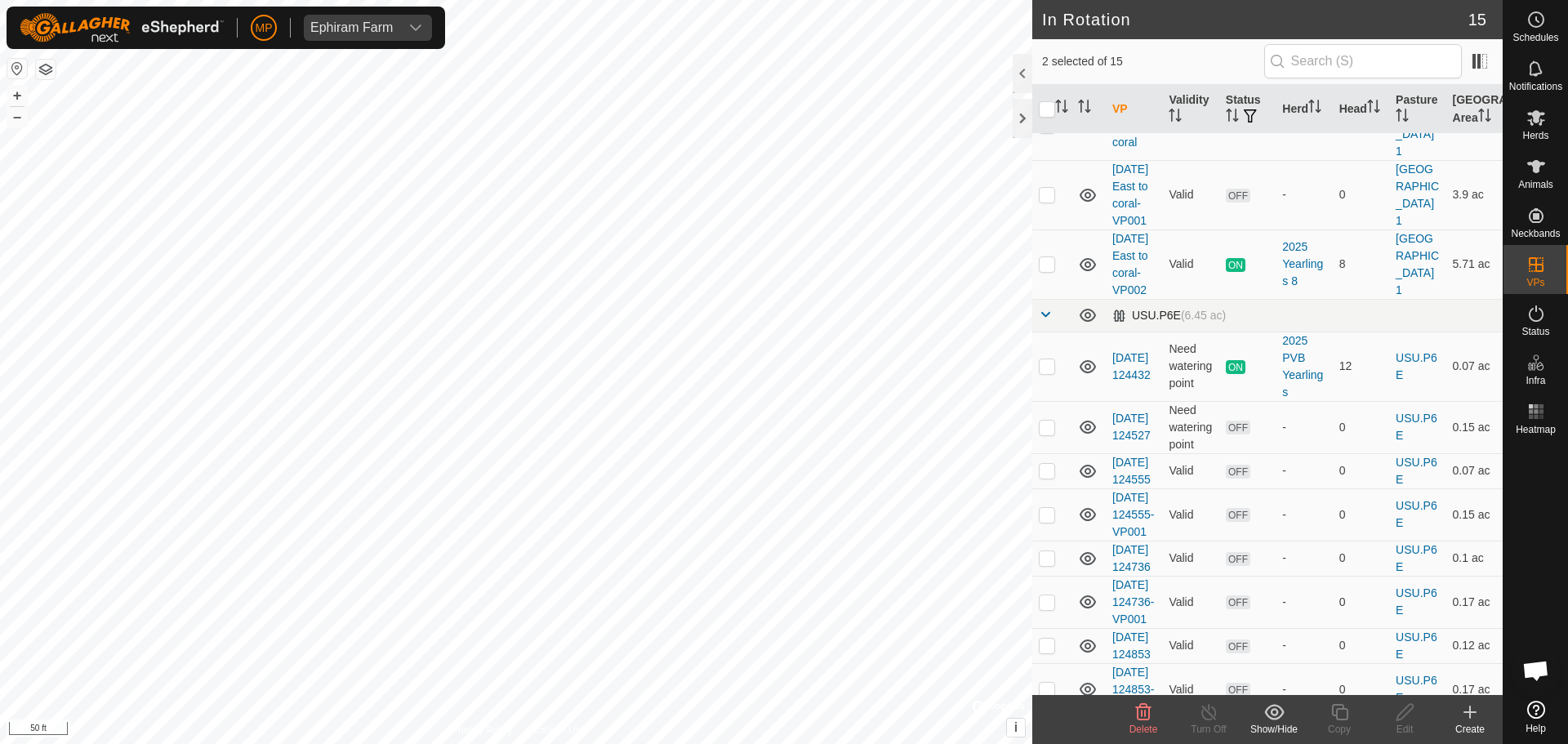
scroll to position [166, 0]
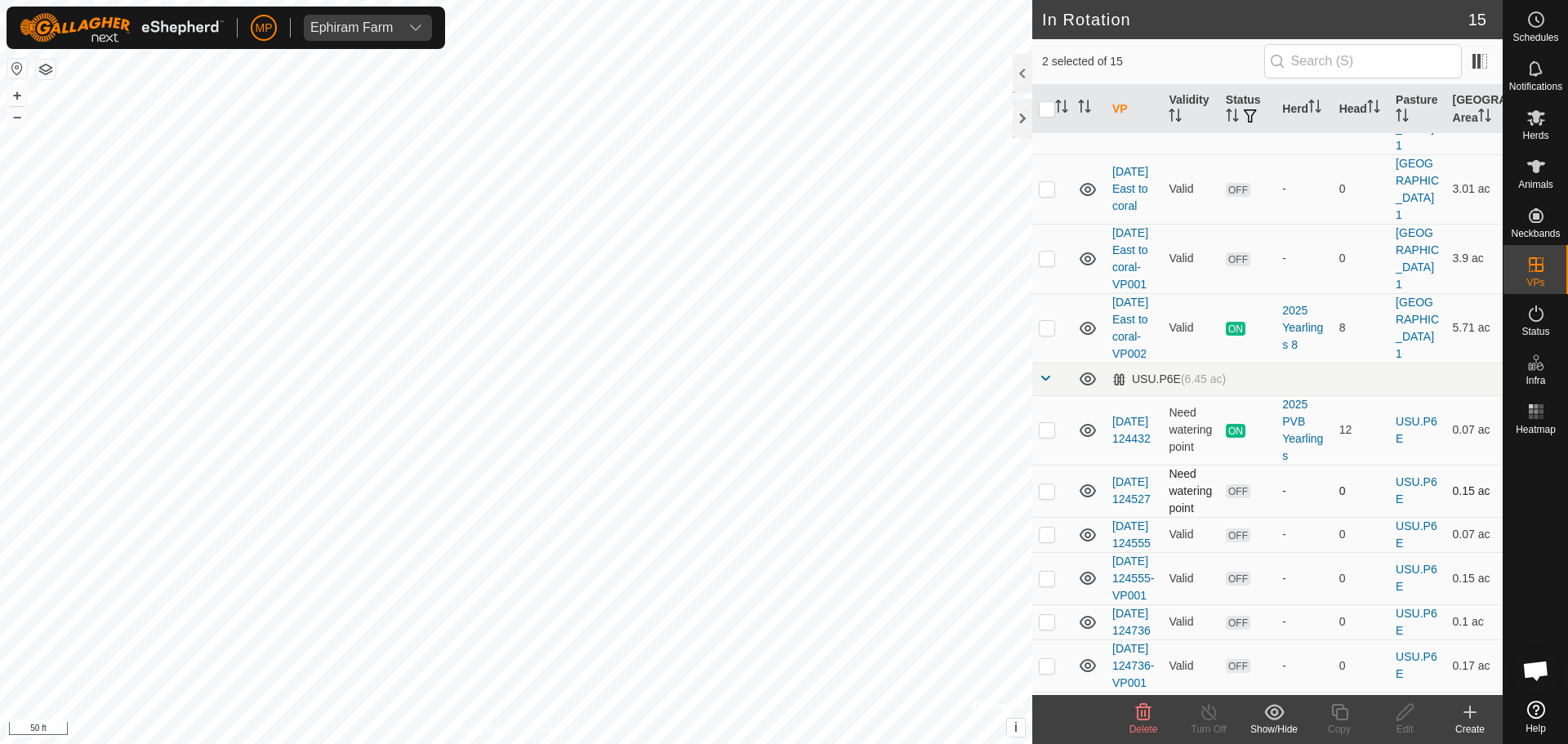
click at [1049, 498] on p-checkbox at bounding box center [1046, 490] width 17 height 13
checkbox input "false"
click at [1051, 540] on p-checkbox at bounding box center [1046, 534] width 17 height 13
checkbox input "true"
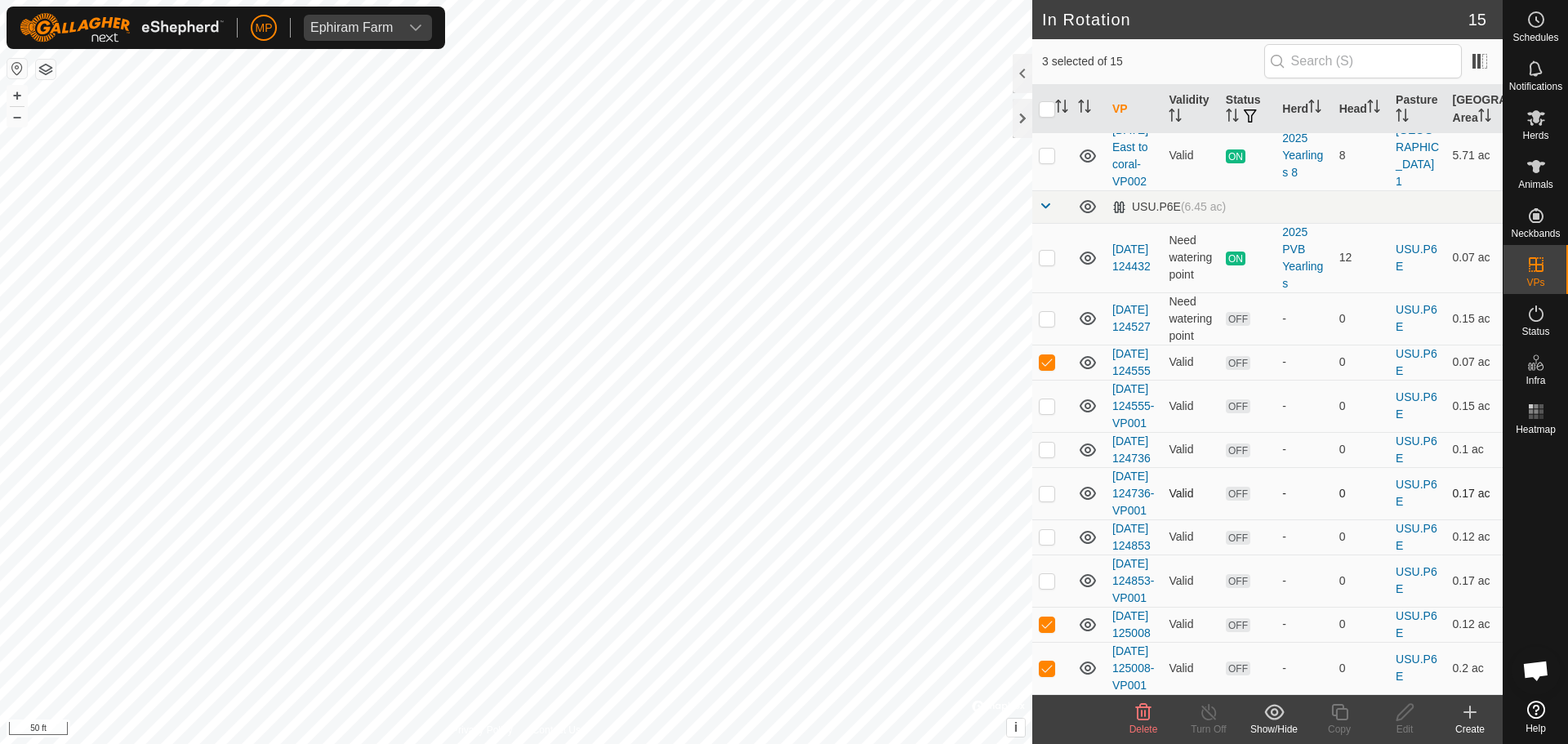
scroll to position [411, 0]
click at [1054, 399] on p-checkbox at bounding box center [1046, 405] width 17 height 13
checkbox input "true"
click at [1046, 442] on p-checkbox at bounding box center [1046, 448] width 17 height 13
checkbox input "true"
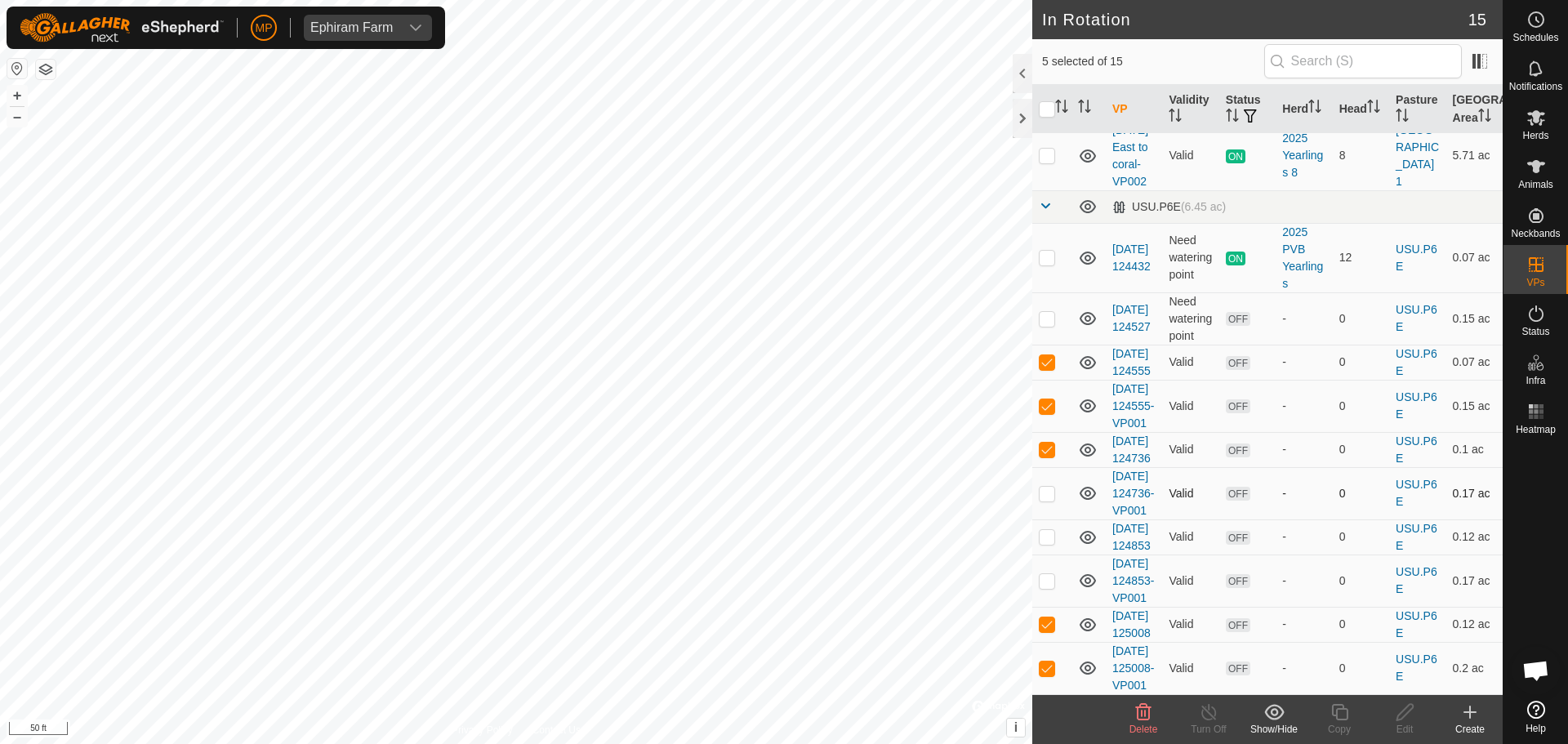
click at [1050, 497] on p-checkbox at bounding box center [1046, 493] width 17 height 13
checkbox input "true"
click at [1043, 543] on p-checkbox at bounding box center [1046, 536] width 17 height 13
checkbox input "true"
click at [1046, 587] on p-checkbox at bounding box center [1046, 579] width 17 height 13
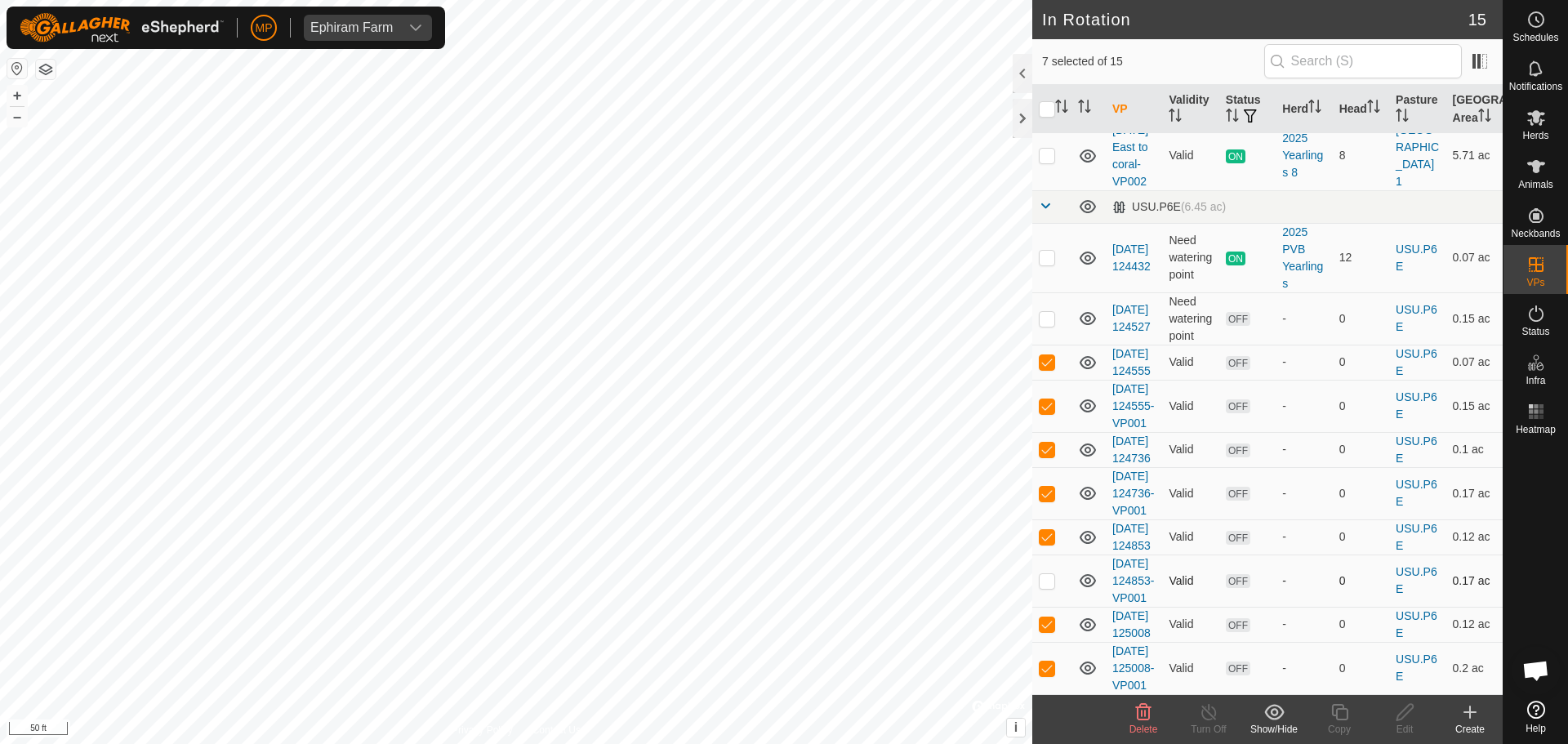
checkbox input "true"
click at [1143, 712] on icon at bounding box center [1143, 712] width 19 height 19
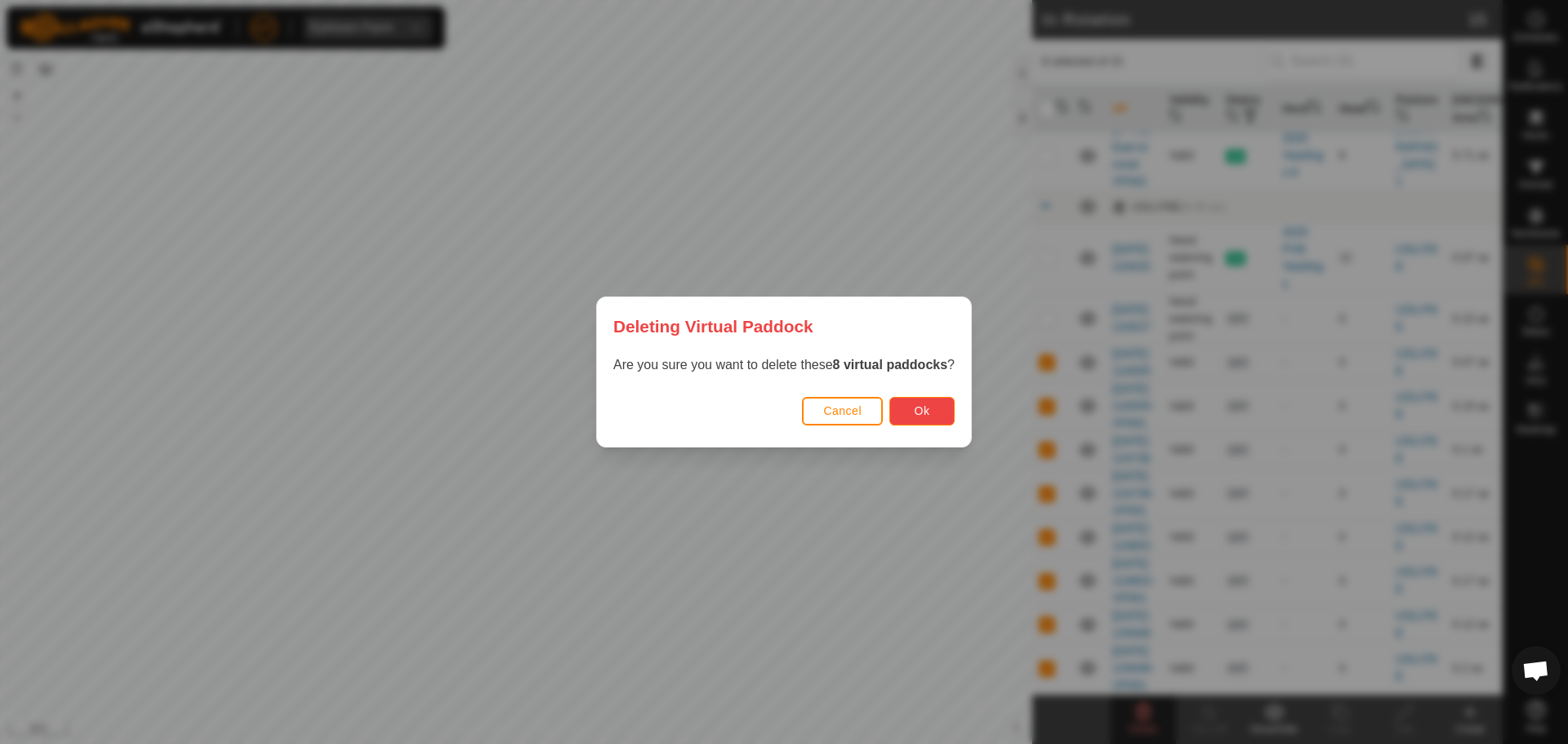
click at [914, 414] on button "Ok" at bounding box center [921, 410] width 65 height 28
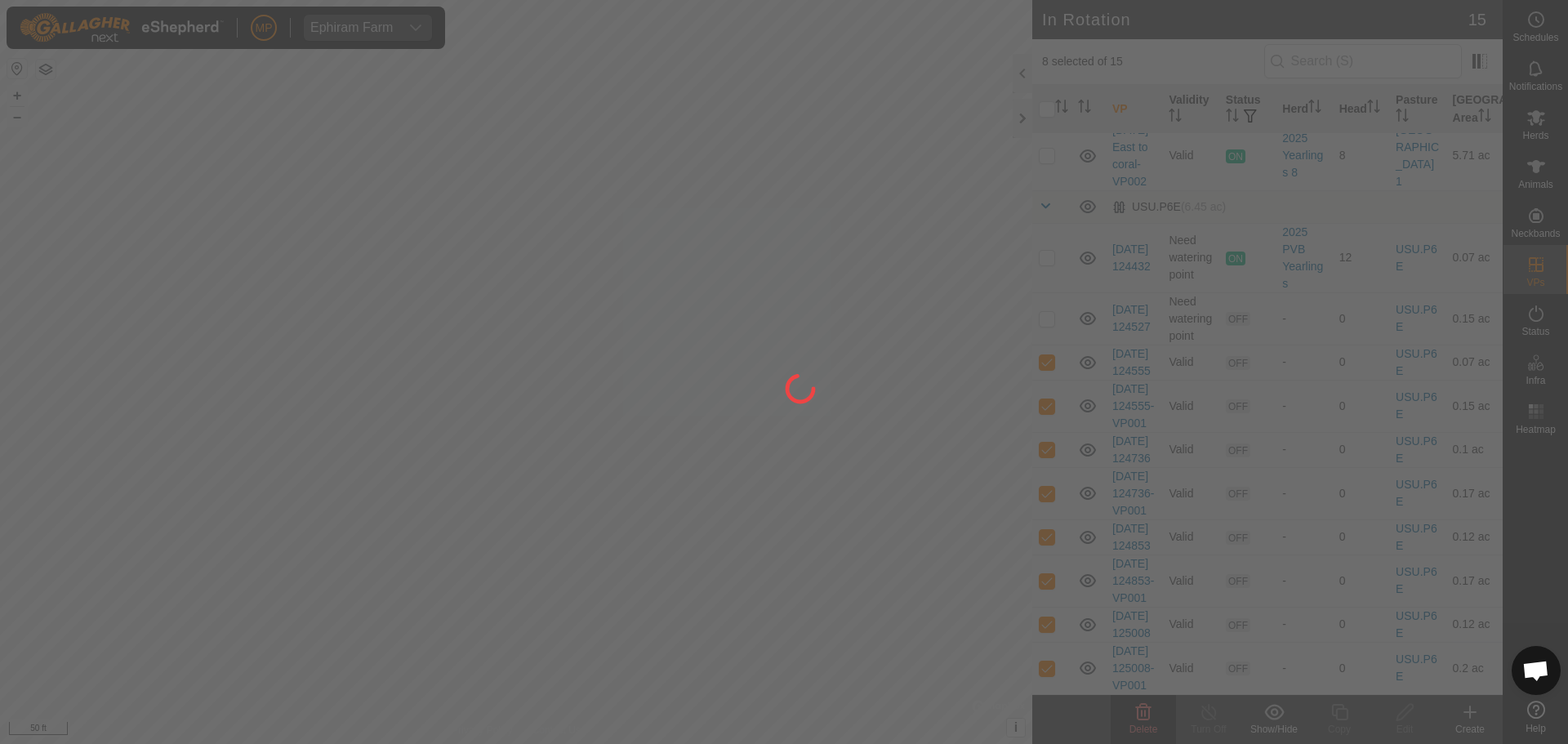
checkbox input "false"
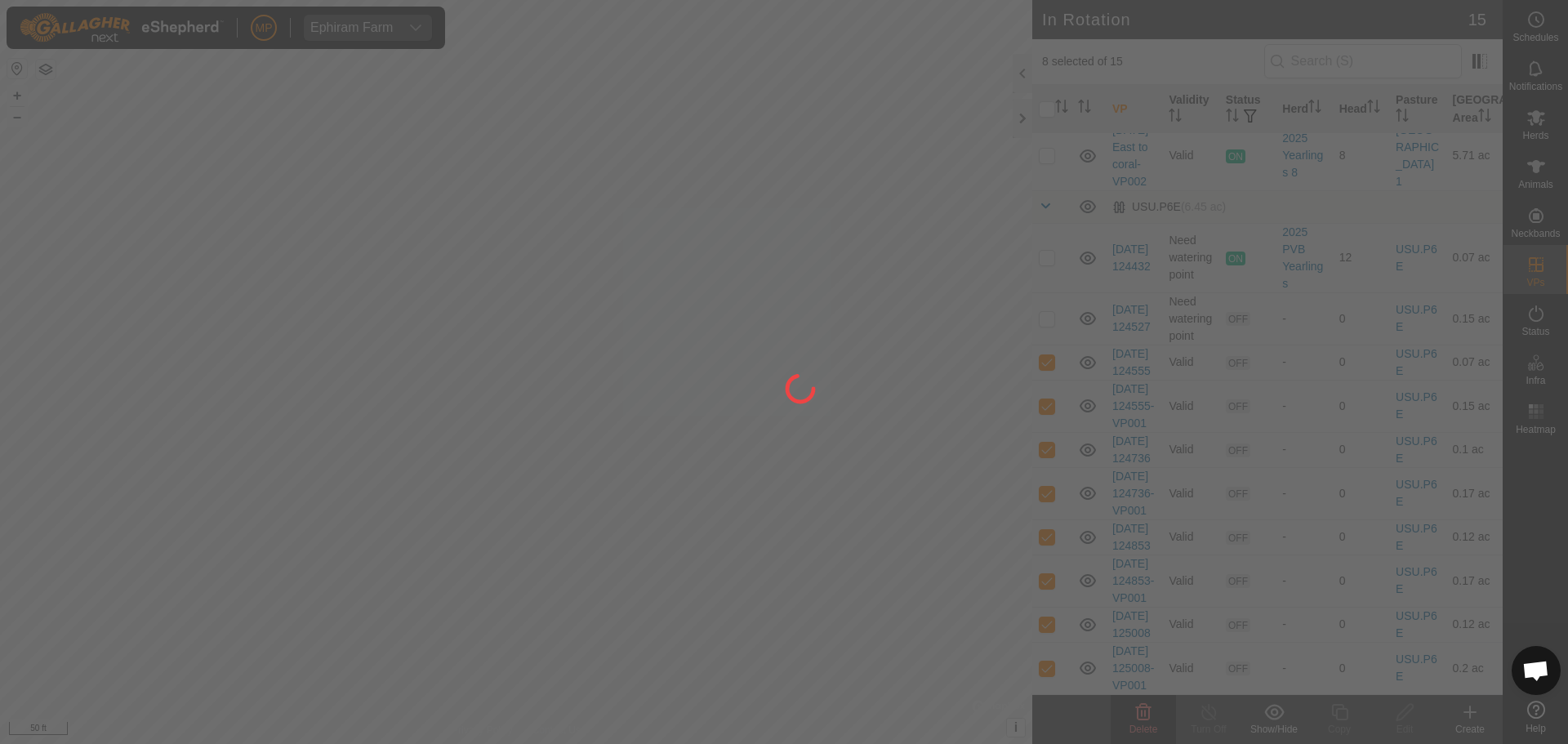
checkbox input "false"
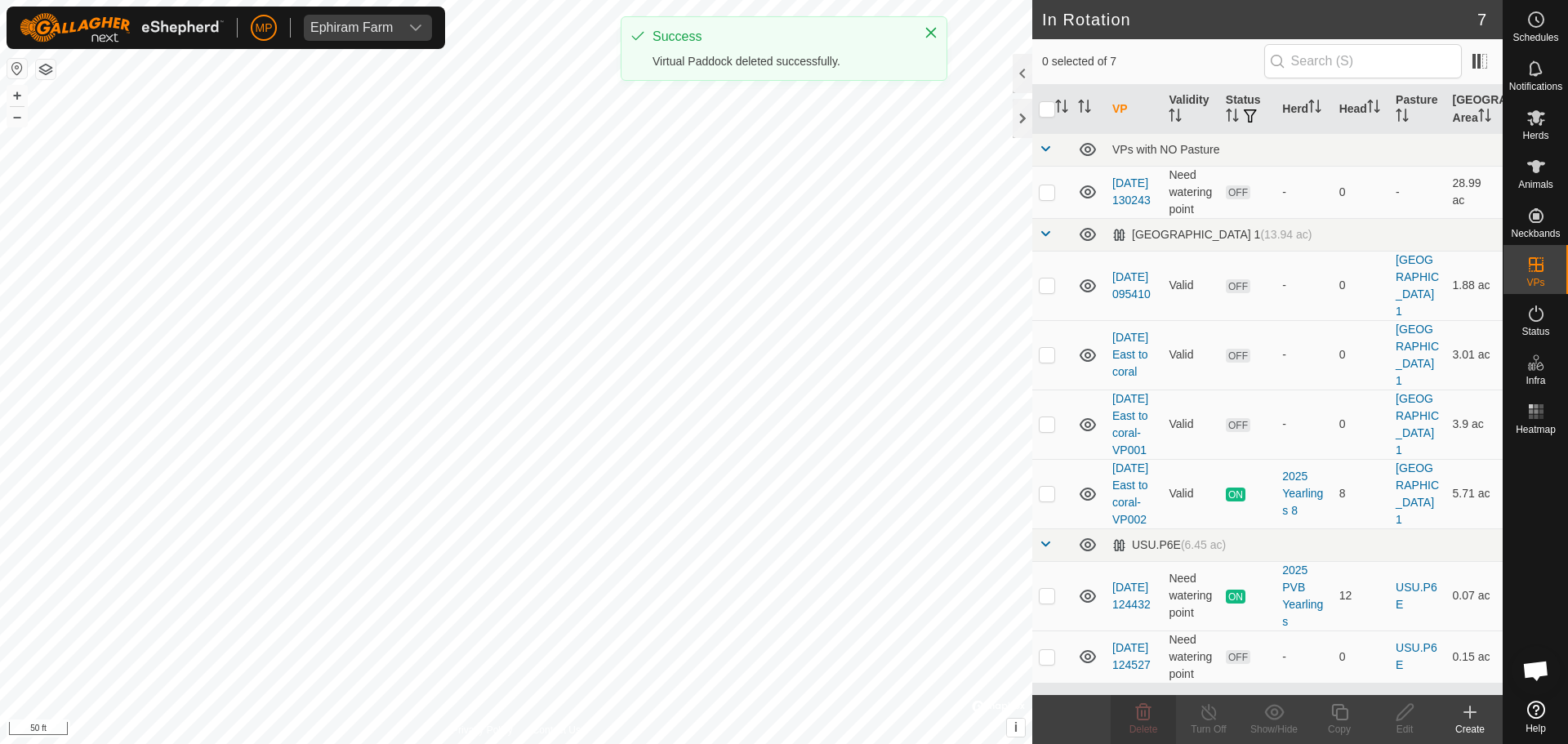
scroll to position [0, 0]
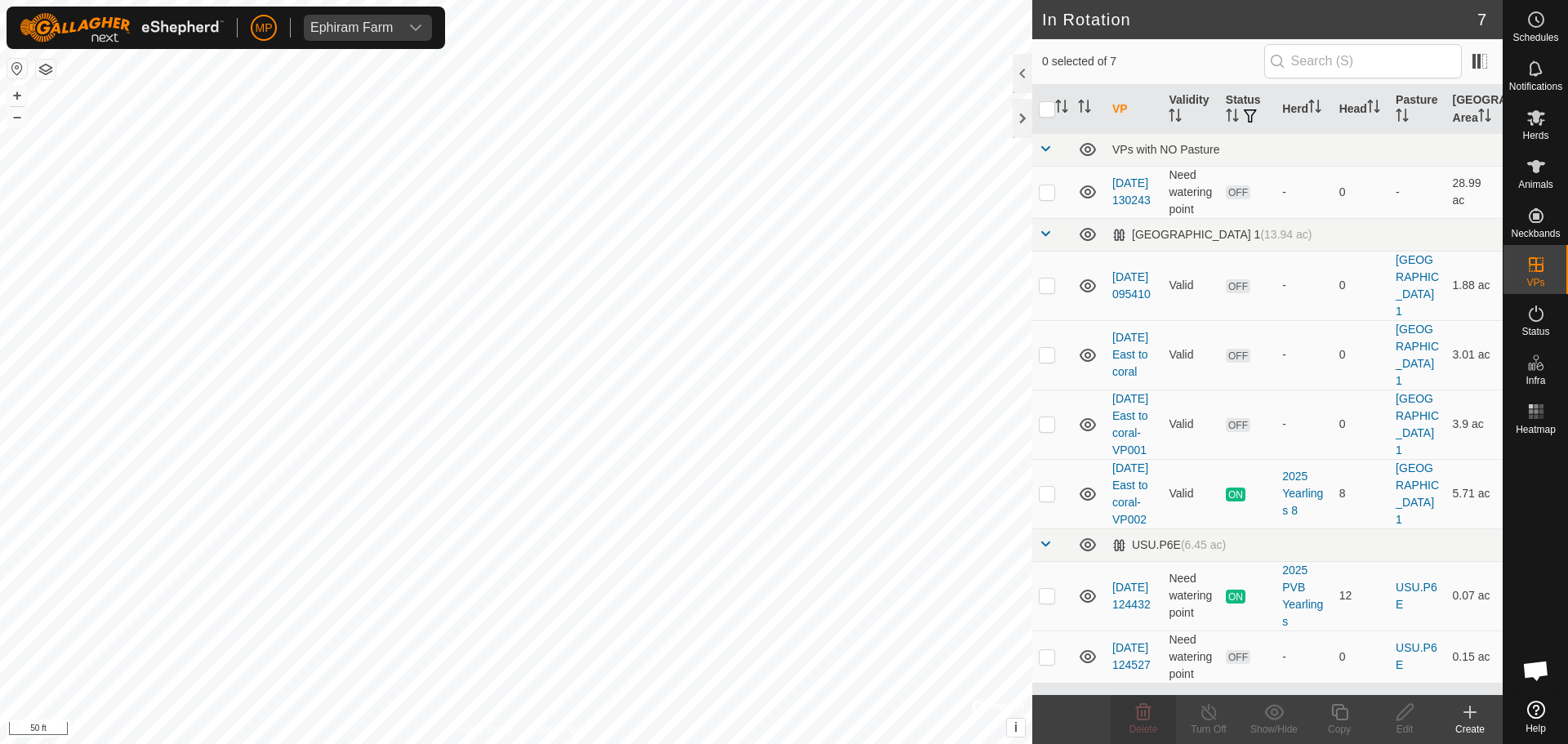
click at [1464, 712] on icon at bounding box center [1470, 712] width 12 height 0
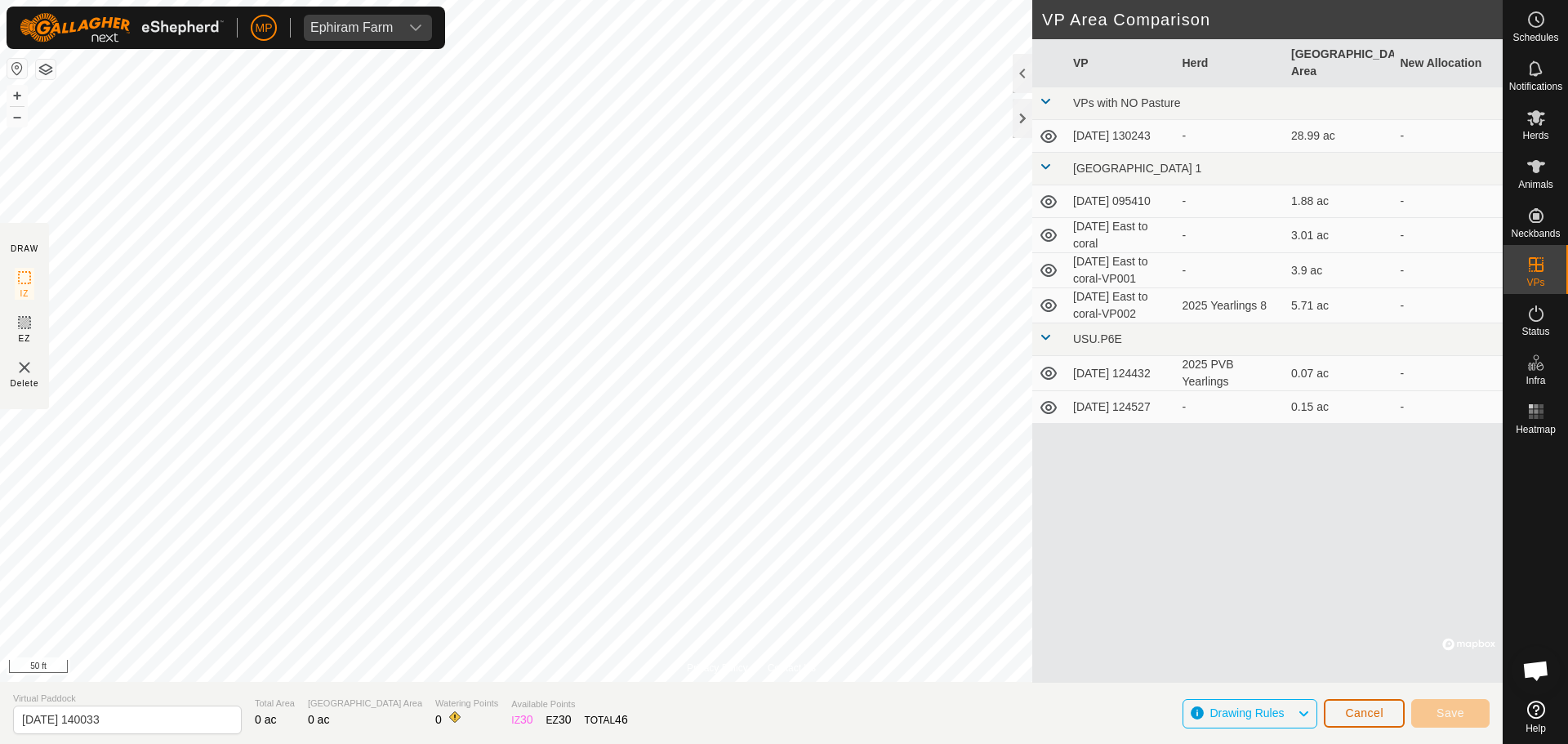
click at [1356, 712] on span "Cancel" at bounding box center [1363, 712] width 38 height 13
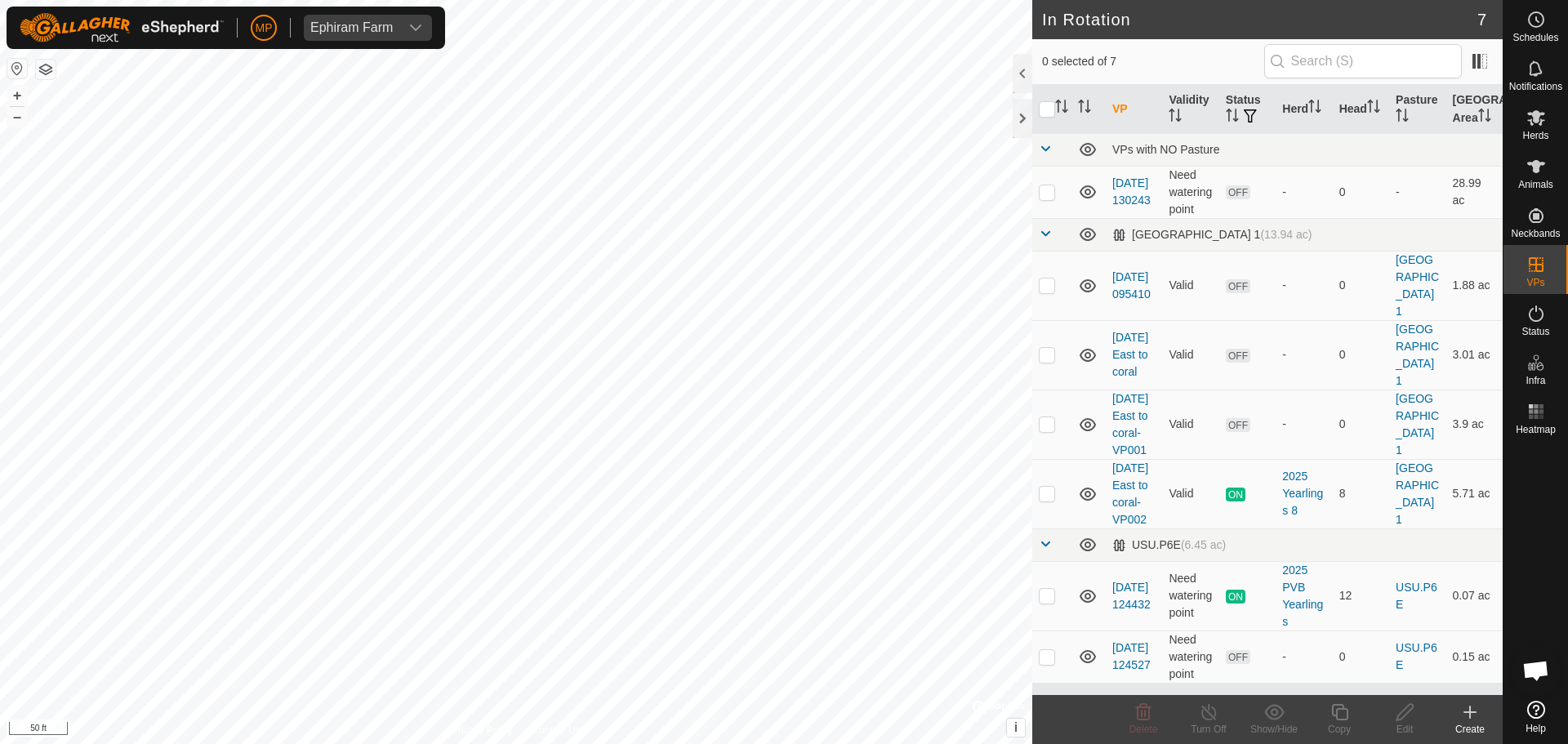
click at [47, 75] on button "button" at bounding box center [46, 69] width 19 height 19
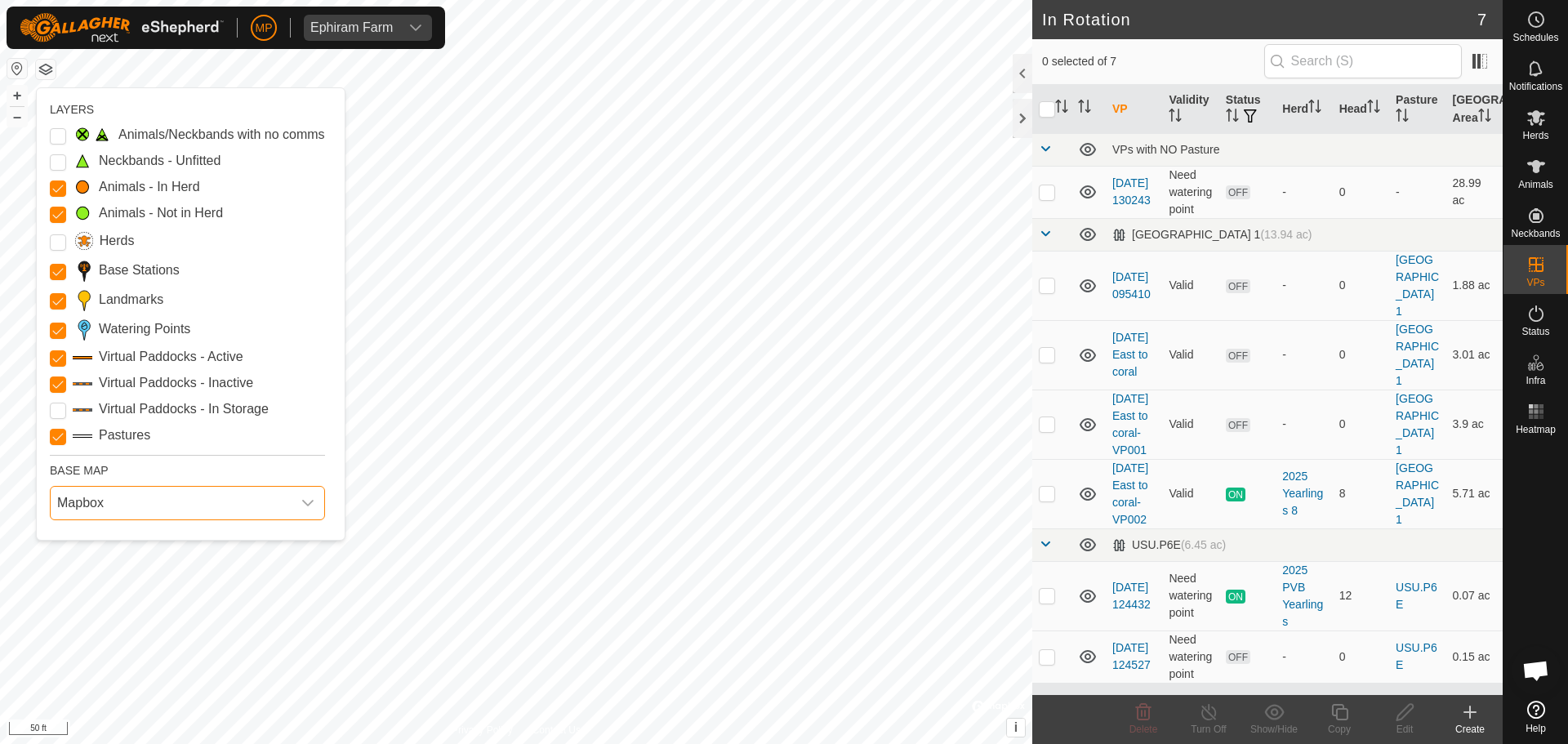
click at [70, 512] on span "Mapbox" at bounding box center [170, 503] width 241 height 33
click at [89, 544] on li "Azure" at bounding box center [188, 539] width 274 height 33
click at [108, 508] on span "Azure" at bounding box center [170, 503] width 241 height 33
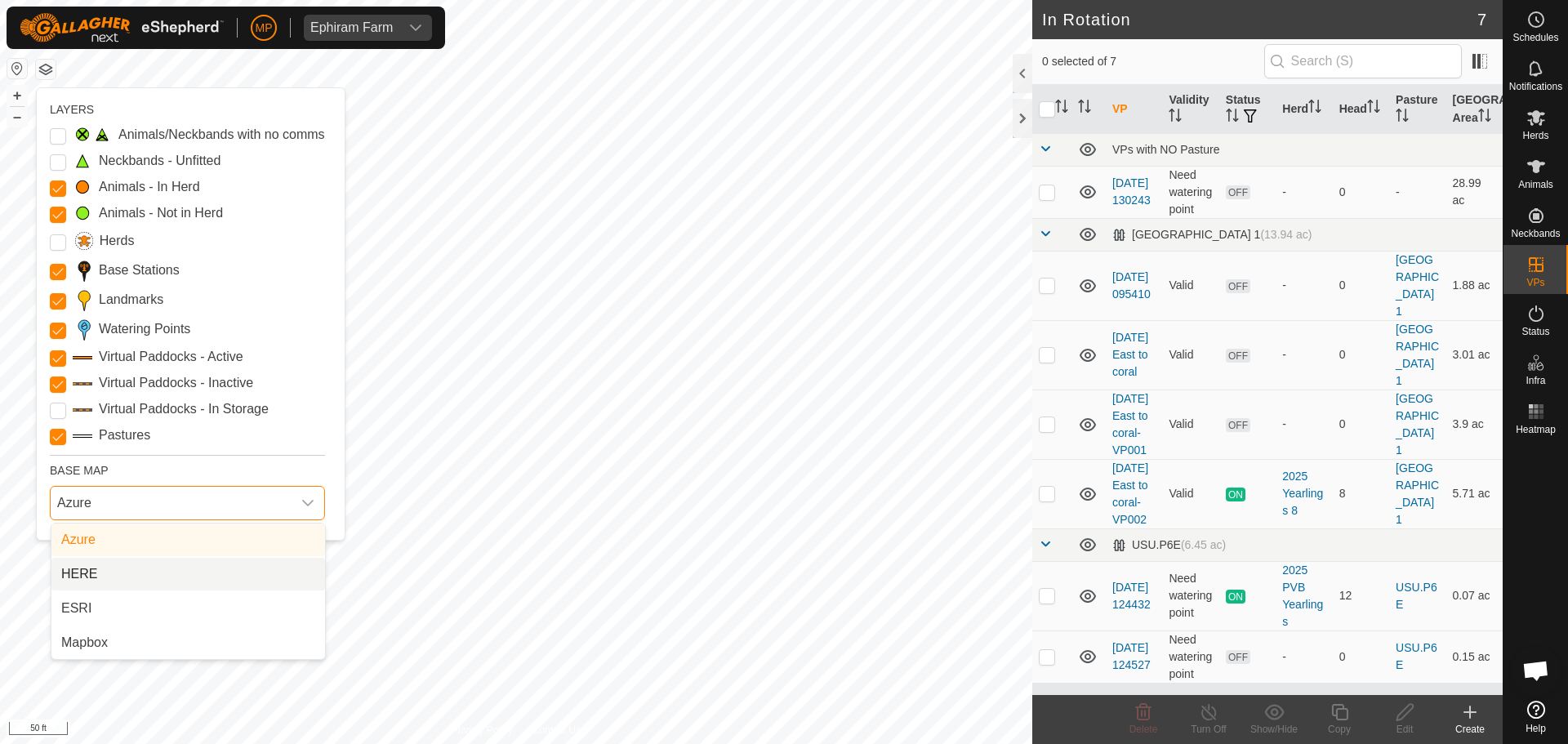
click at [105, 572] on li "HERE" at bounding box center [188, 575] width 274 height 33
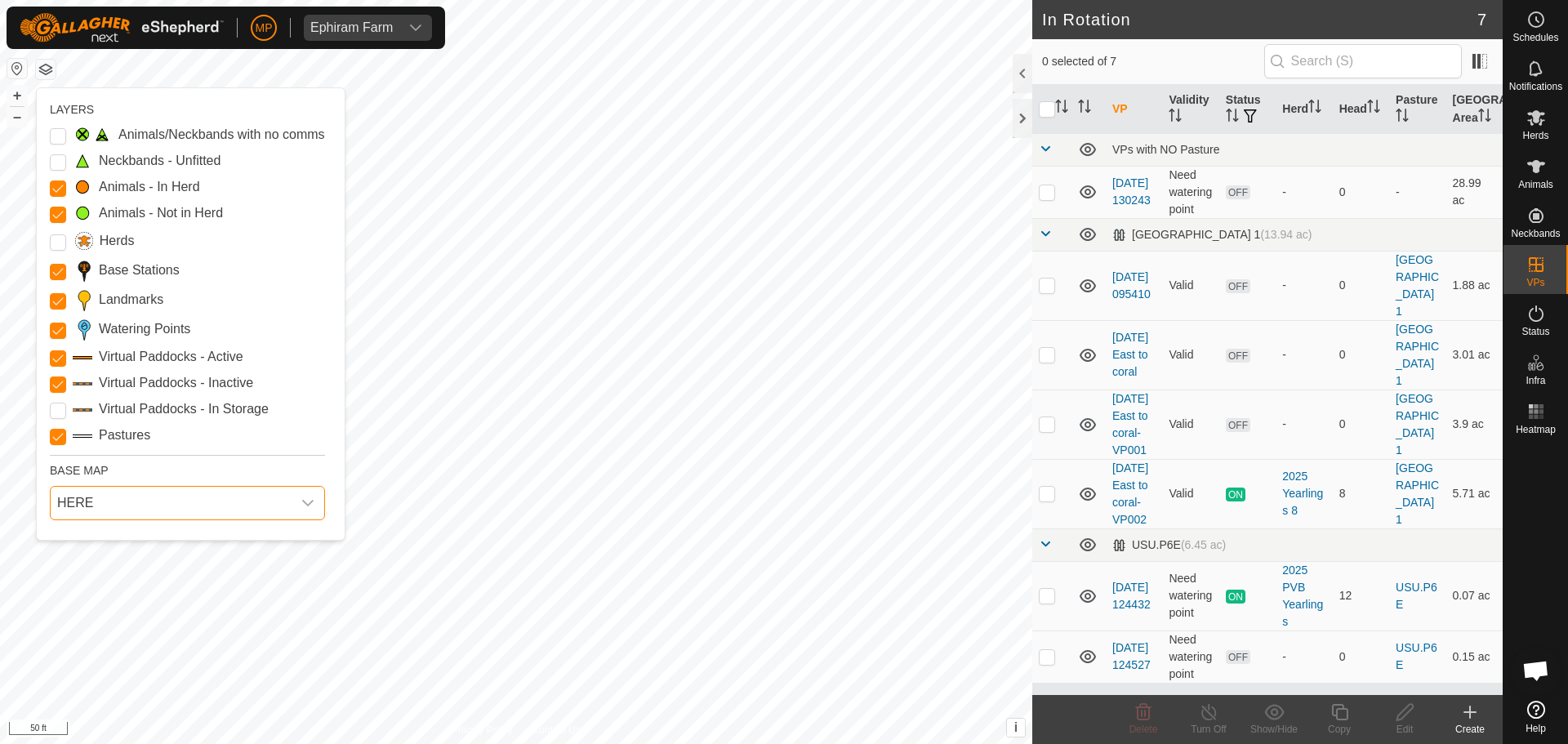
click at [97, 492] on span "HERE" at bounding box center [170, 503] width 241 height 33
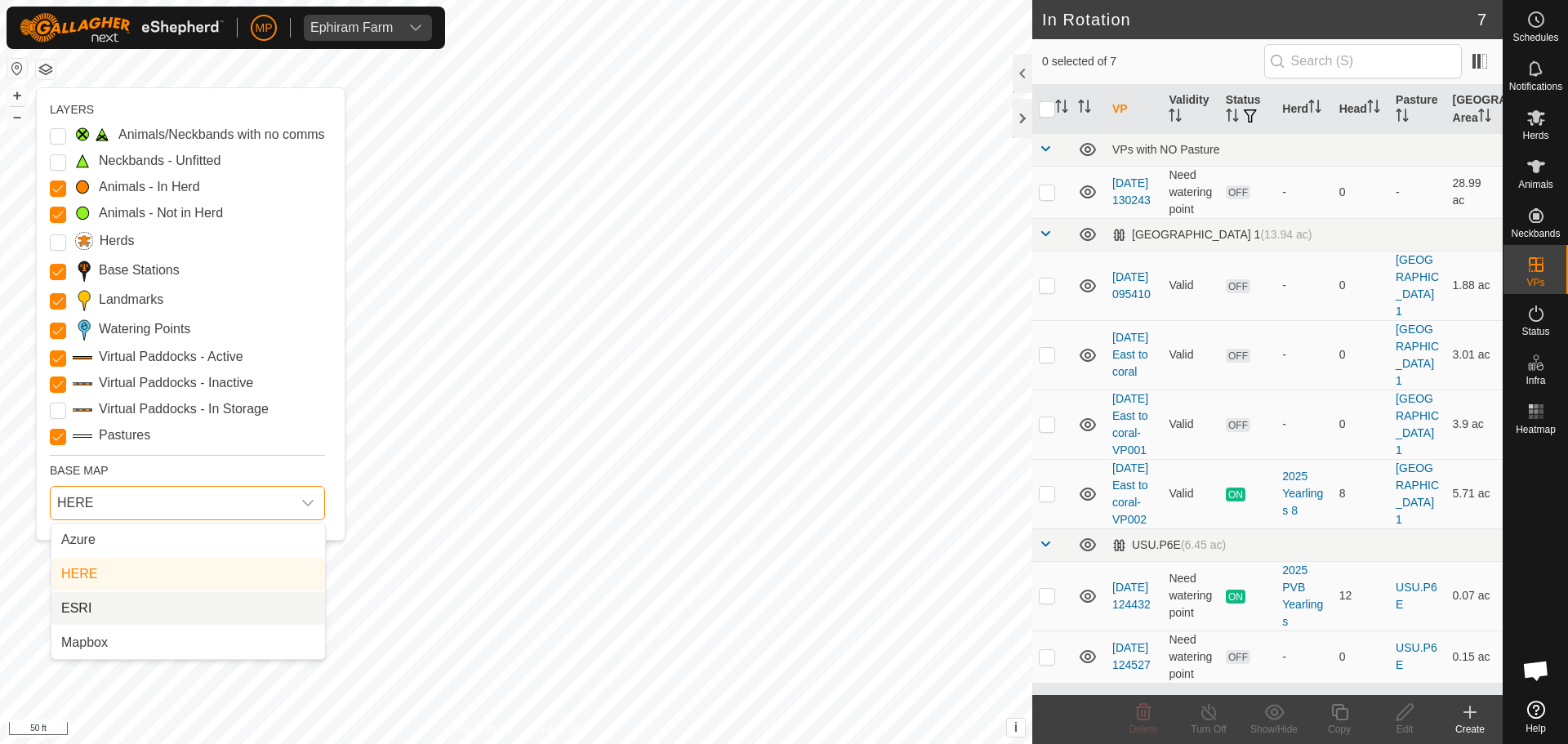
click at [96, 608] on li "ESRI" at bounding box center [188, 609] width 274 height 33
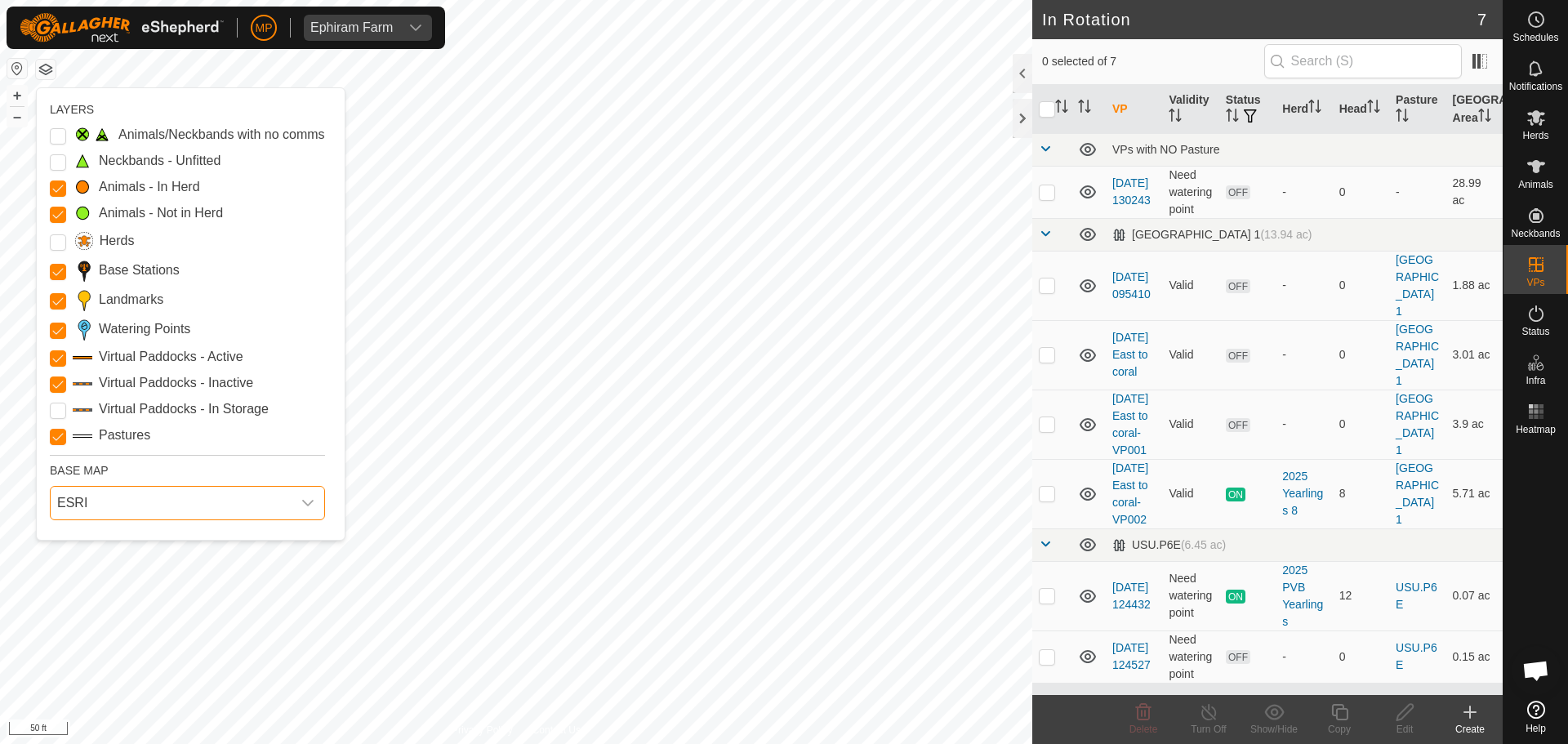
click at [43, 66] on button "button" at bounding box center [46, 69] width 19 height 19
